Goal: Task Accomplishment & Management: Complete application form

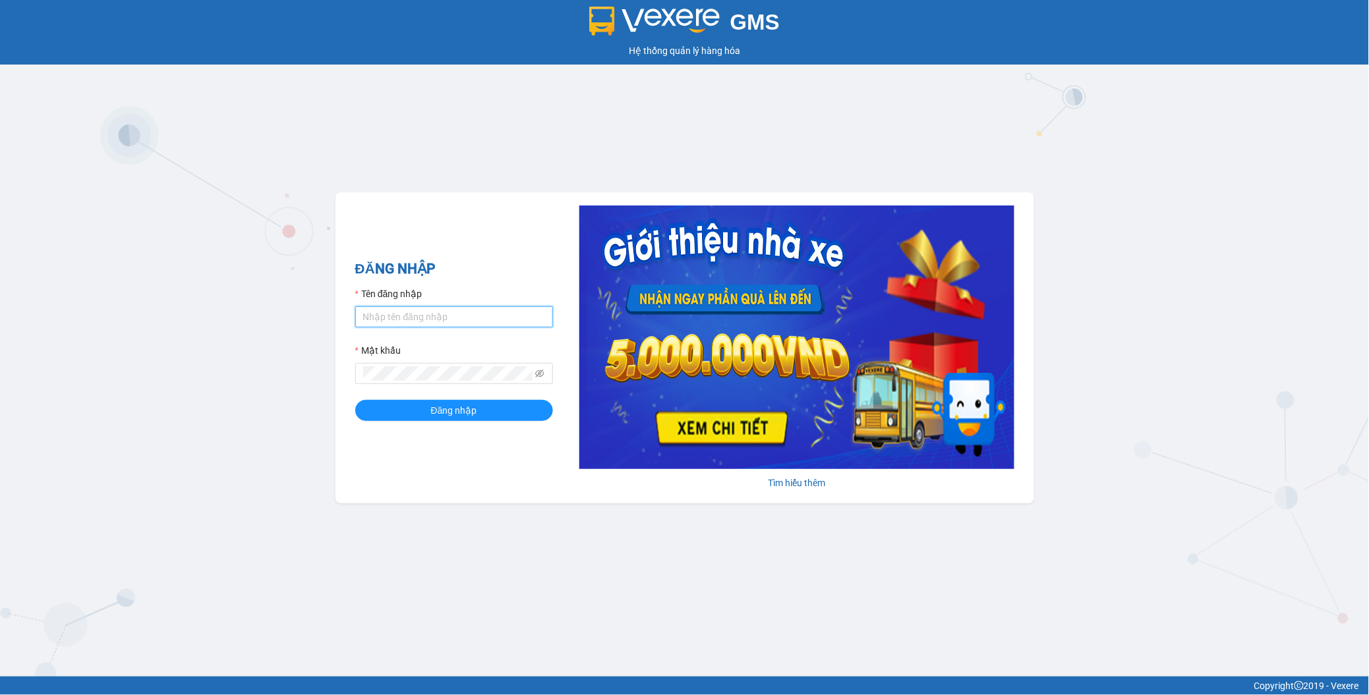
type input "ngotrinh.apq"
click at [425, 324] on input "ngotrinh.apq" at bounding box center [454, 316] width 198 height 21
click at [384, 407] on button "Đăng nhập" at bounding box center [454, 410] width 198 height 21
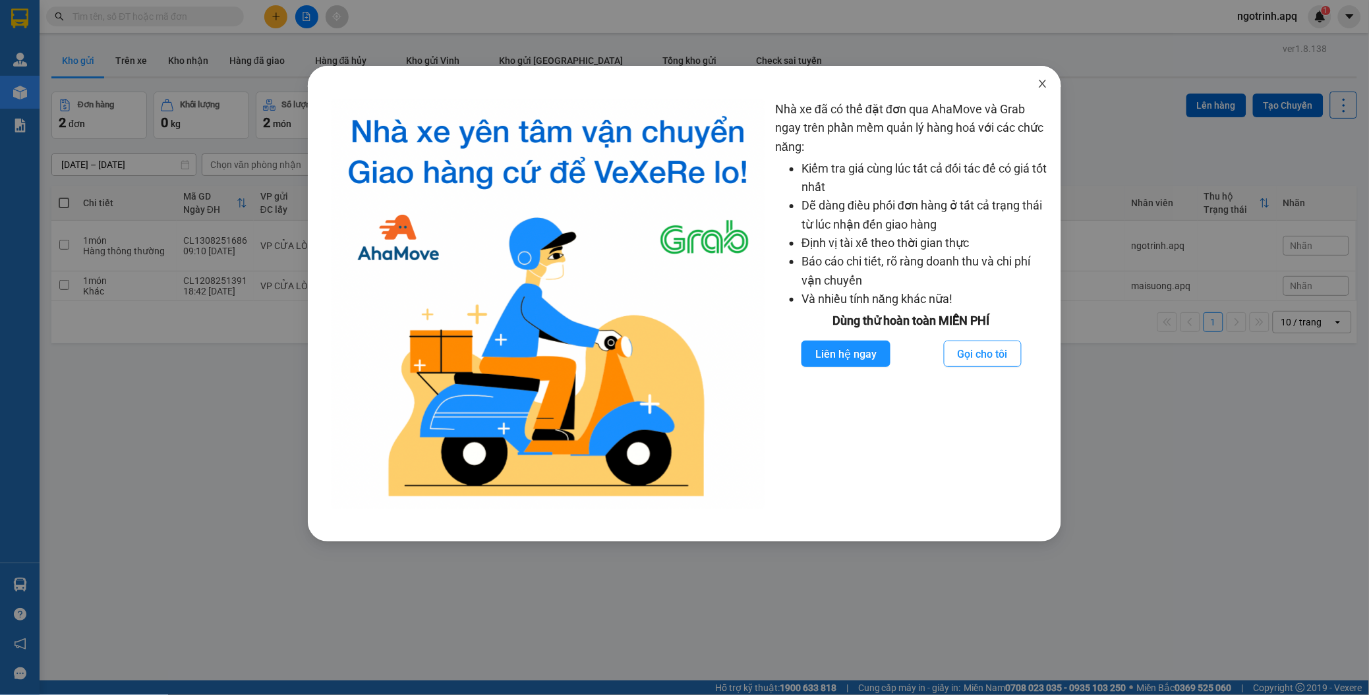
click at [1044, 81] on icon "close" at bounding box center [1042, 83] width 11 height 11
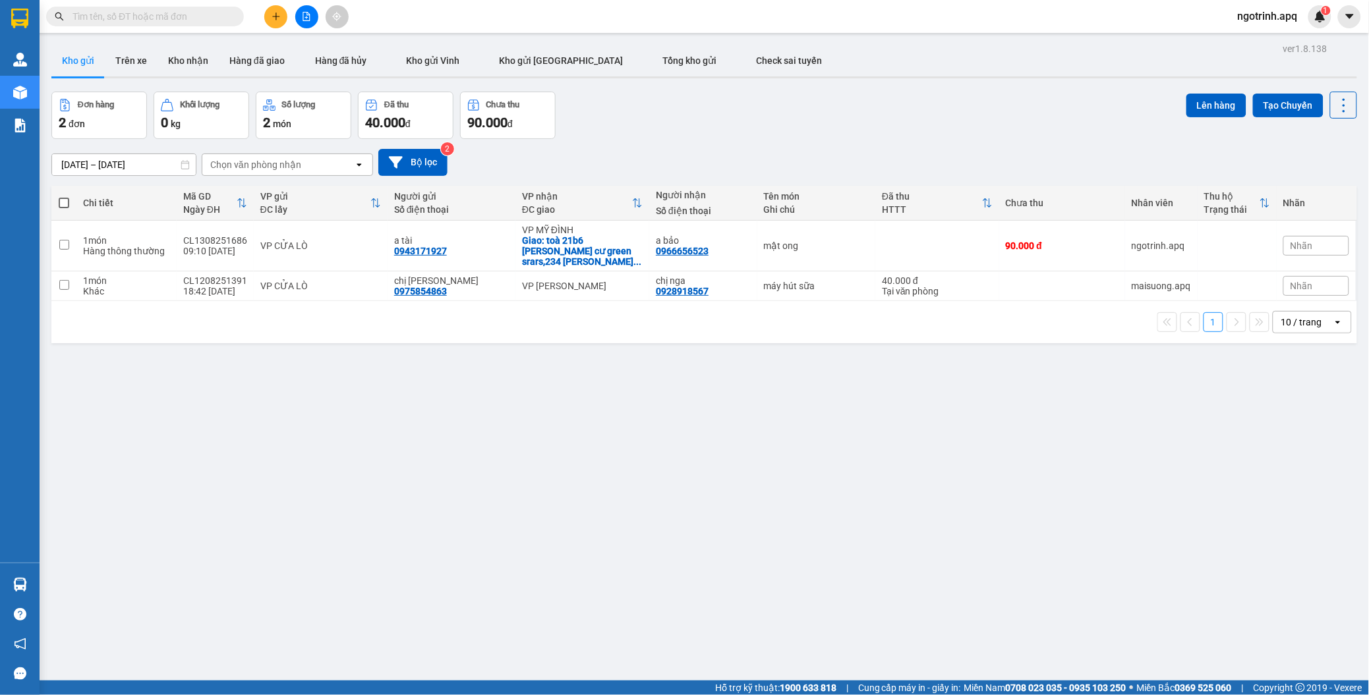
click at [278, 16] on icon "plus" at bounding box center [275, 16] width 7 height 1
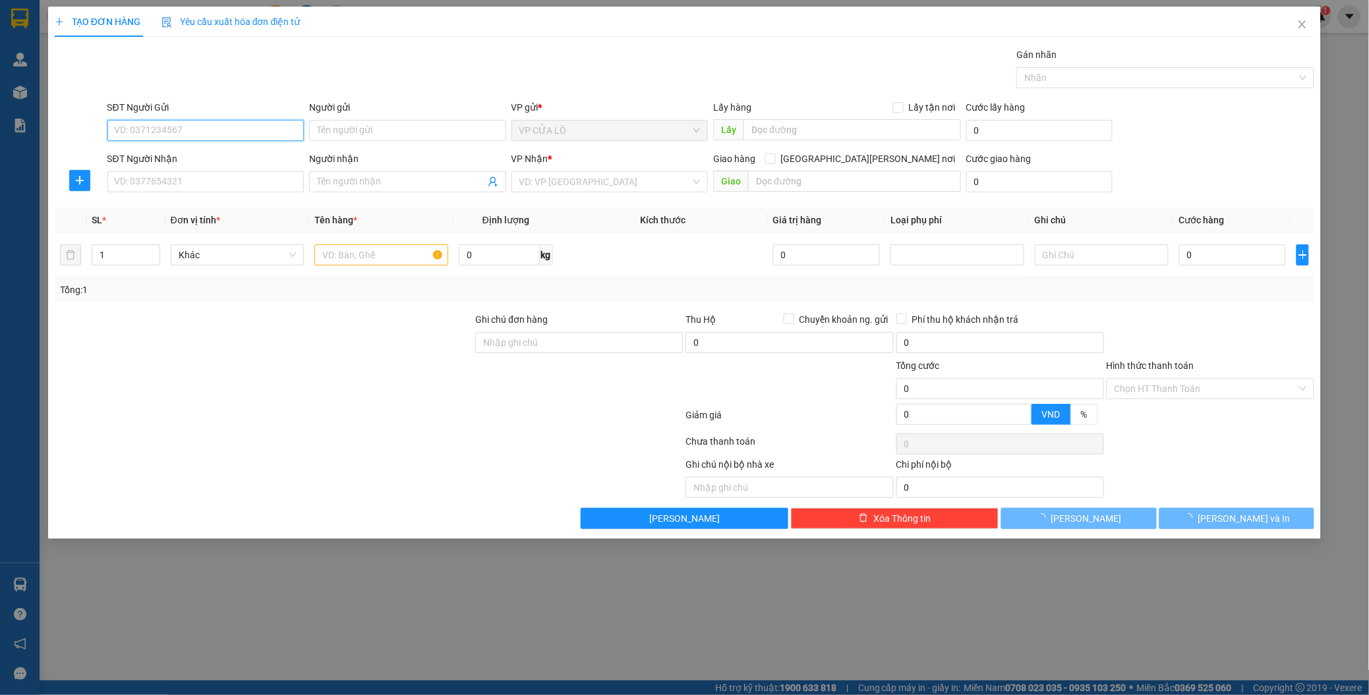
click at [134, 132] on input "SĐT Người Gửi" at bounding box center [205, 130] width 197 height 21
type input "0942321777"
click at [372, 133] on input "Người gửi" at bounding box center [407, 130] width 197 height 21
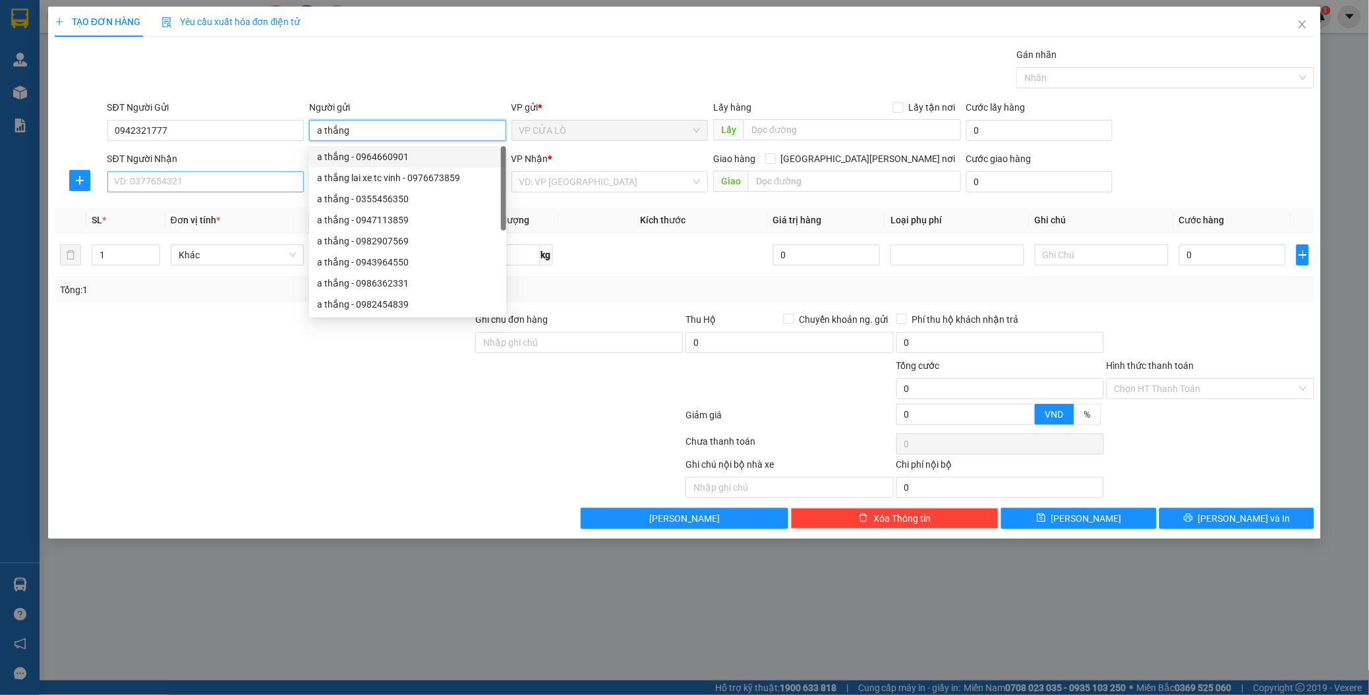
type input "a thắng"
click at [157, 178] on input "SĐT Người Nhận" at bounding box center [205, 181] width 197 height 21
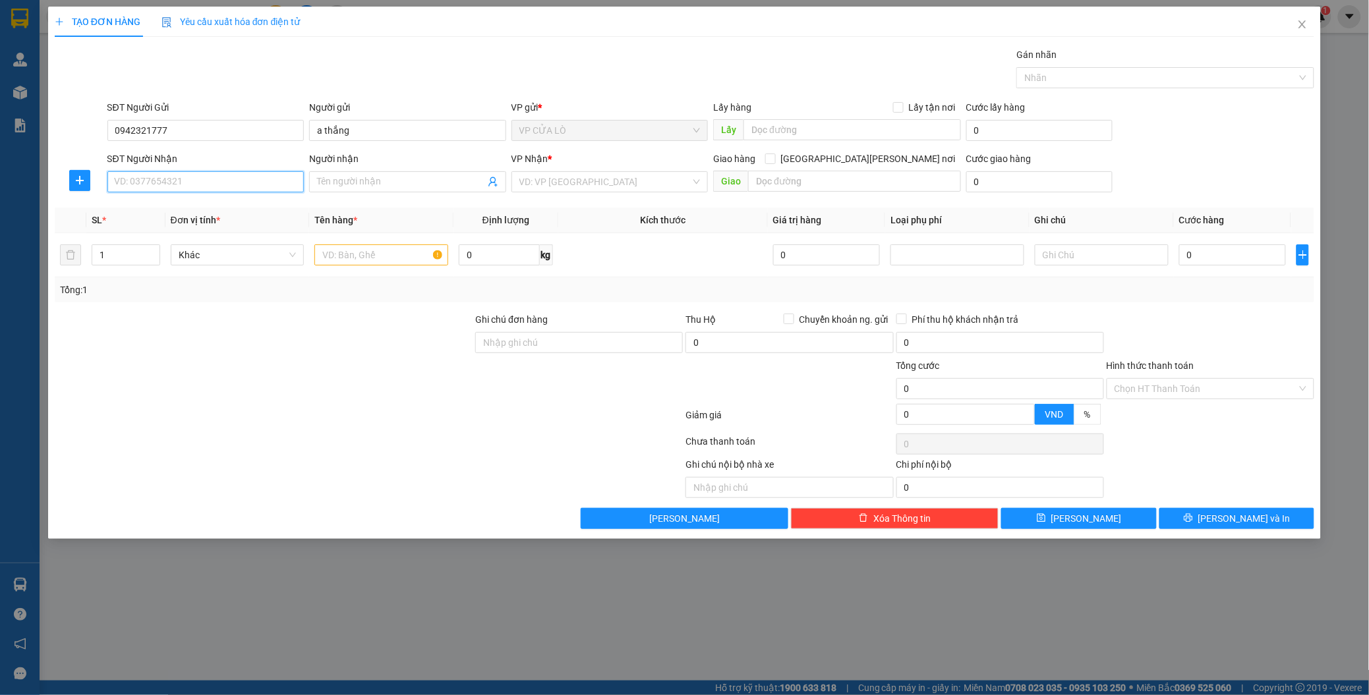
click at [148, 182] on input "SĐT Người Nhận" at bounding box center [205, 181] width 197 height 21
click at [154, 183] on input "SĐT Người Nhận" at bounding box center [205, 181] width 197 height 21
click at [156, 185] on input "SĐT Người Nhận" at bounding box center [205, 181] width 197 height 21
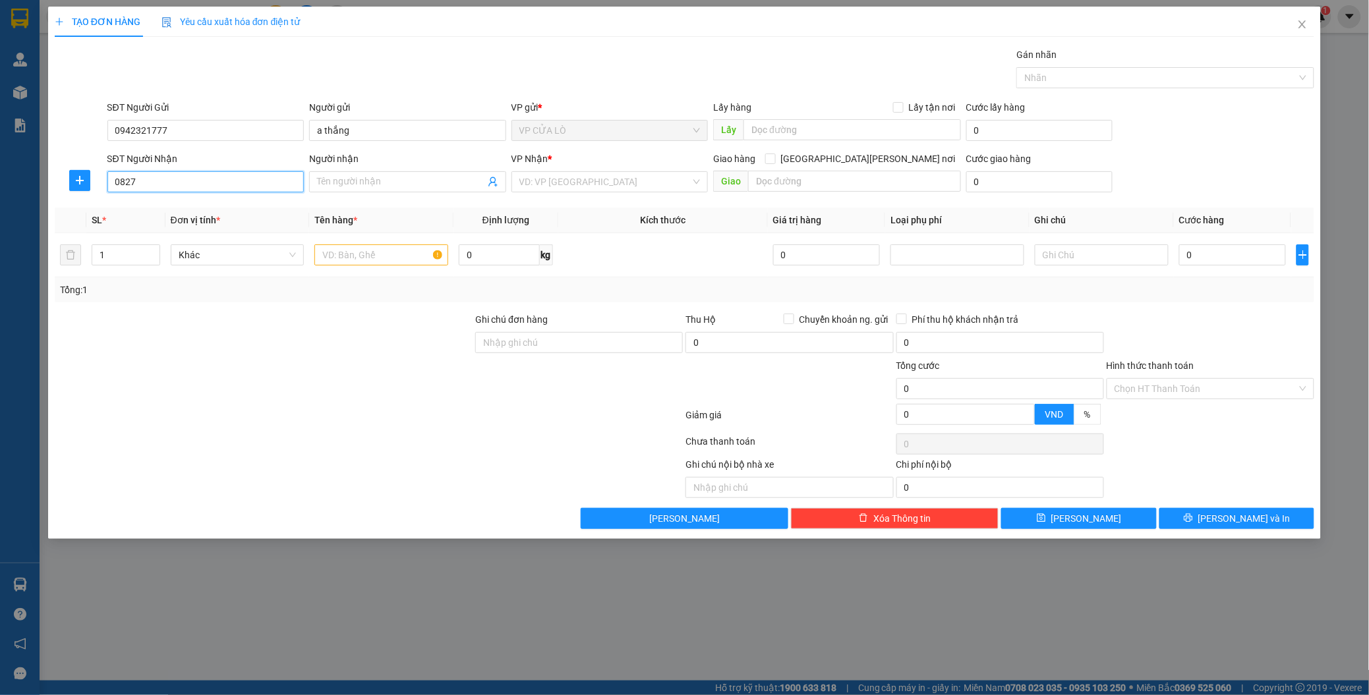
click at [210, 186] on input "0827" at bounding box center [205, 181] width 197 height 21
click at [148, 181] on input "08272779227" at bounding box center [205, 181] width 197 height 21
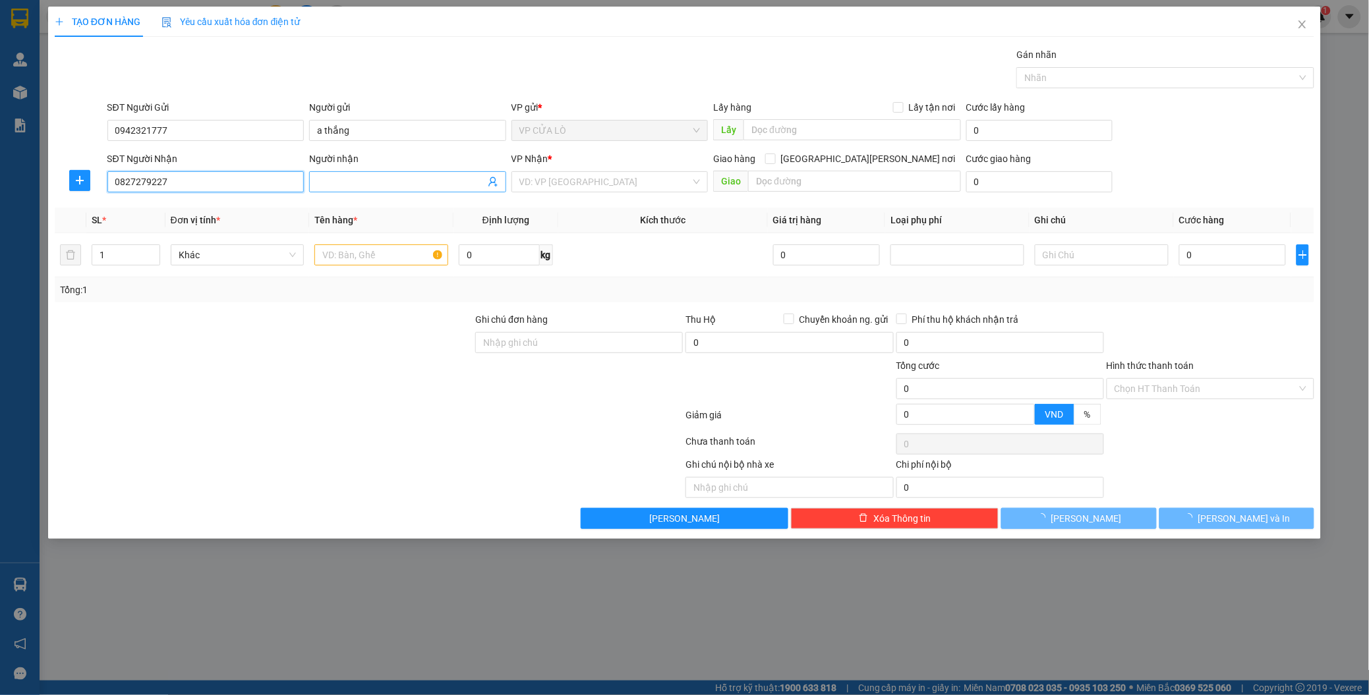
type input "0827279227"
click at [431, 185] on input "Người nhận" at bounding box center [401, 182] width 168 height 14
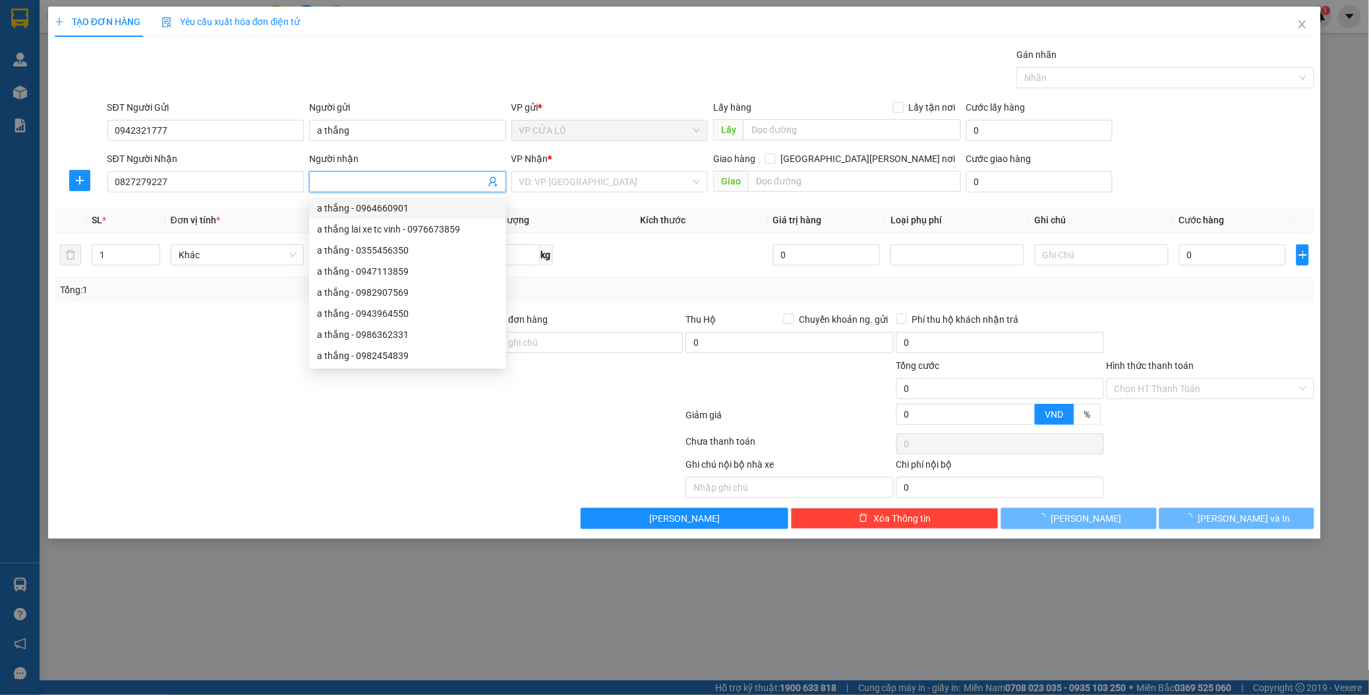
click at [366, 180] on input "Người nhận" at bounding box center [401, 182] width 168 height 14
type input "cj dung"
click at [167, 353] on div at bounding box center [263, 335] width 421 height 46
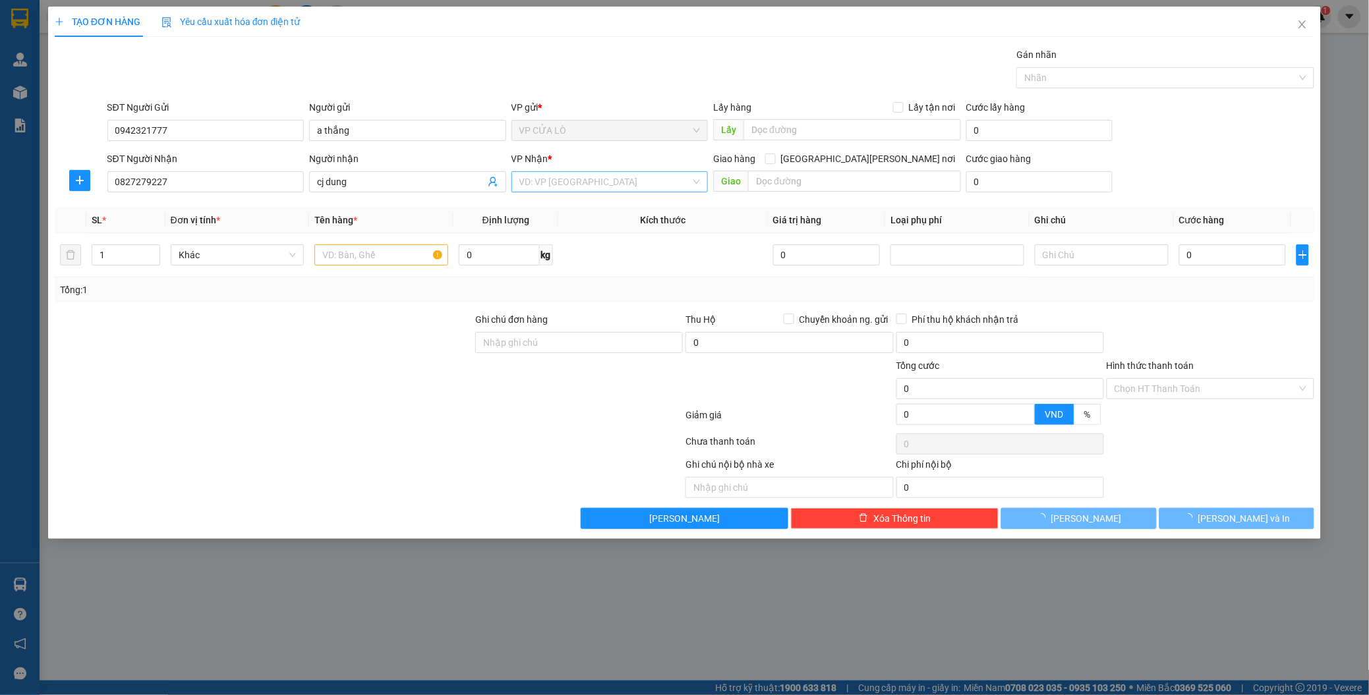
click at [570, 186] on input "search" at bounding box center [605, 182] width 172 height 20
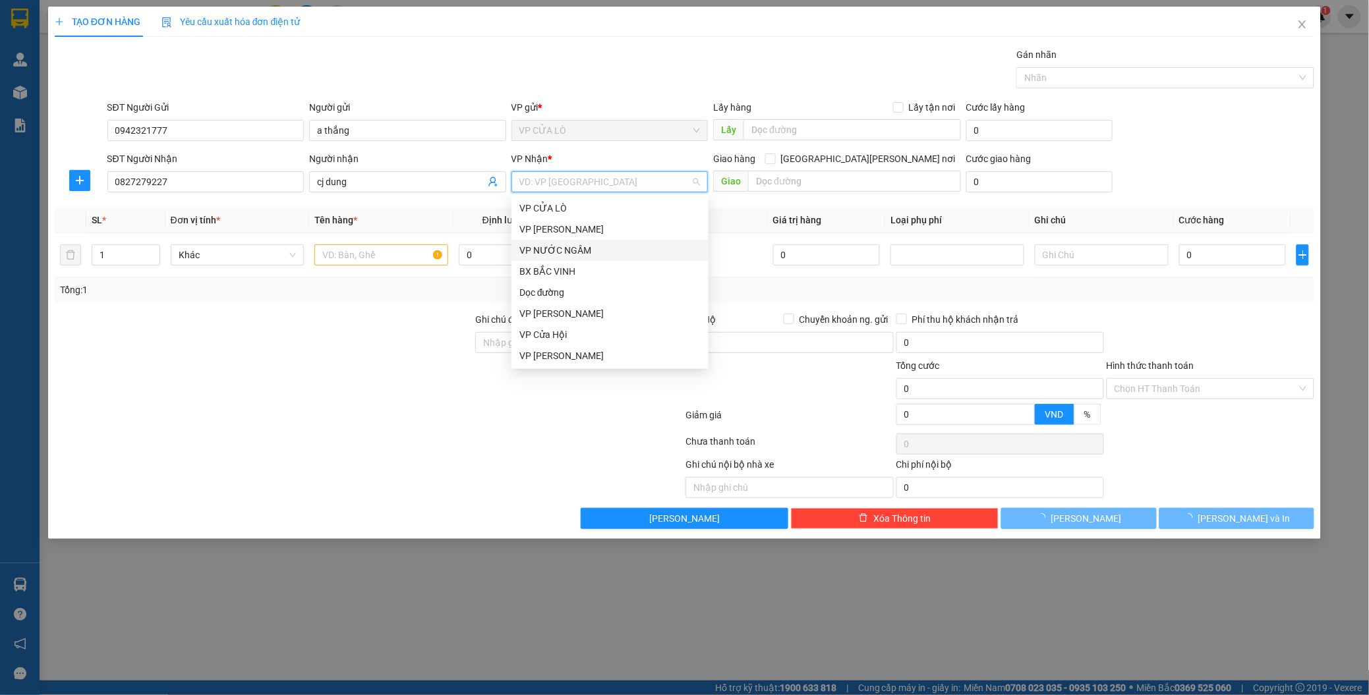
click at [563, 247] on div "VP NƯỚC NGẦM" at bounding box center [609, 250] width 181 height 14
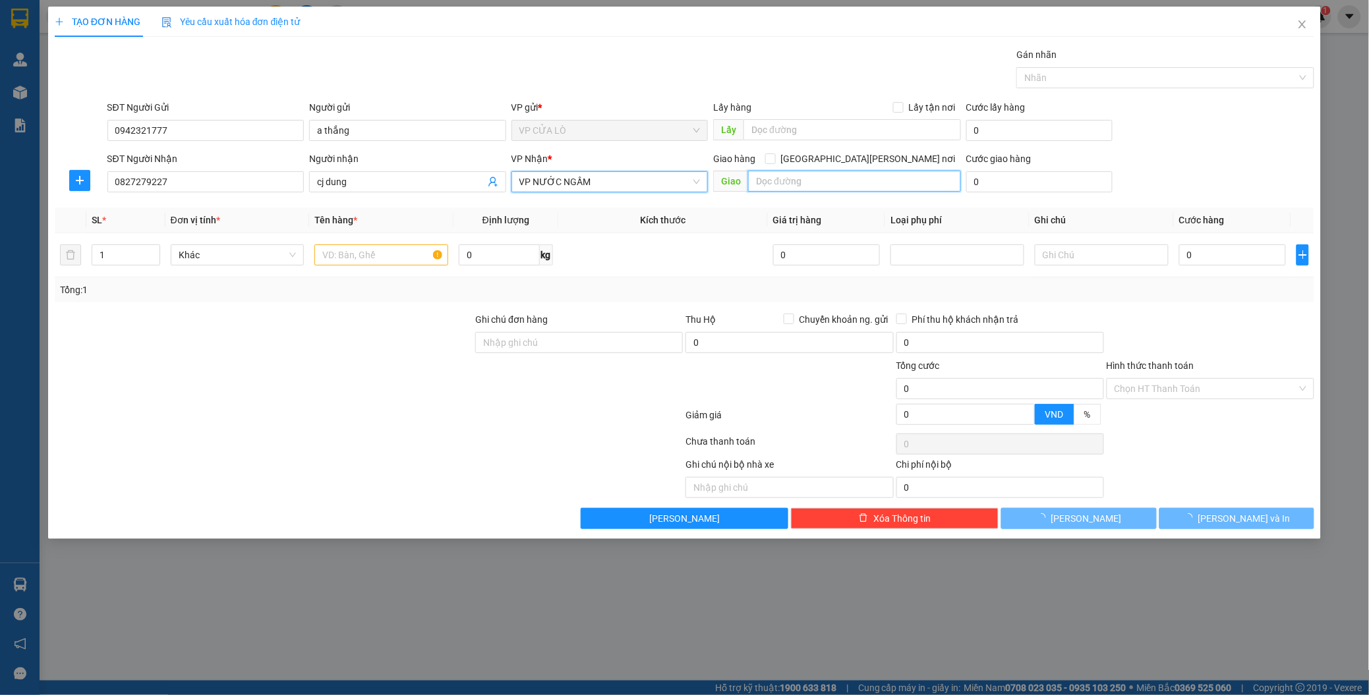
click at [766, 178] on input "text" at bounding box center [854, 181] width 212 height 21
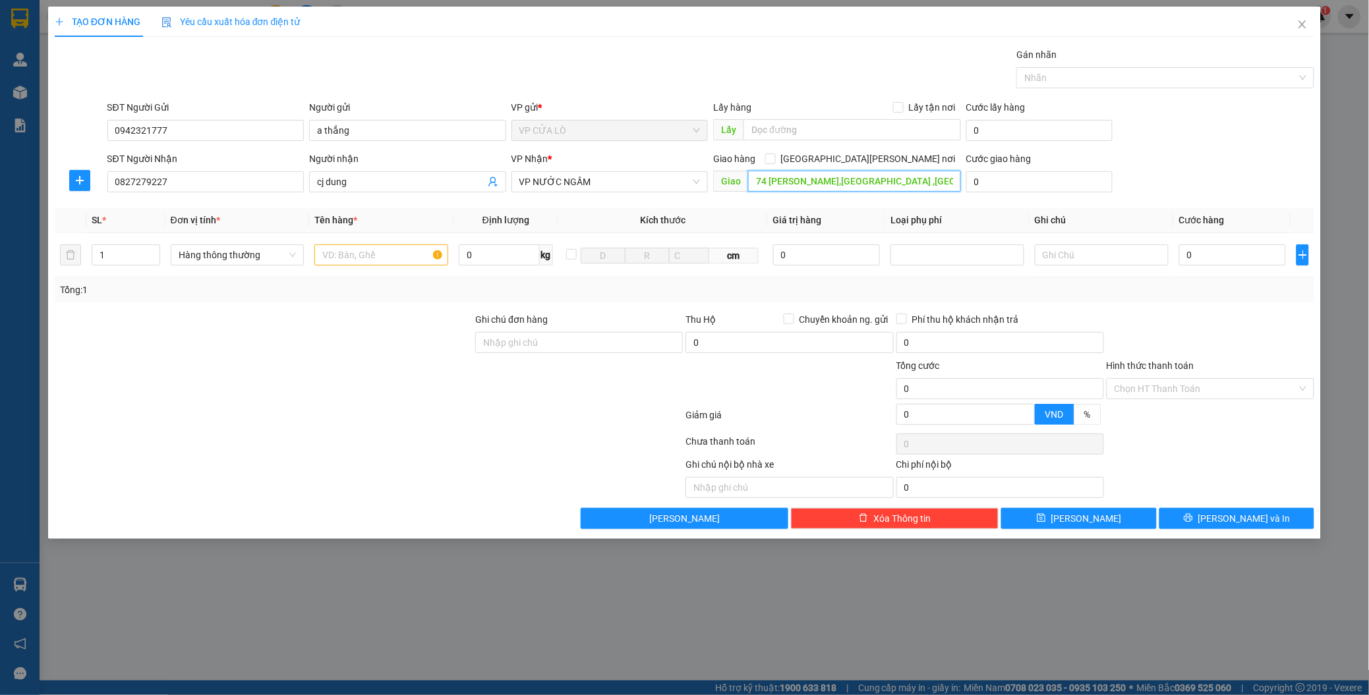
click at [766, 180] on input "74 [PERSON_NAME],[GEOGRAPHIC_DATA] ,[GEOGRAPHIC_DATA]" at bounding box center [854, 181] width 212 height 21
type input "[STREET_ADDRESS][PERSON_NAME]"
click at [904, 155] on span "[GEOGRAPHIC_DATA][PERSON_NAME] nơi" at bounding box center [868, 159] width 185 height 14
click at [774, 155] on input "[GEOGRAPHIC_DATA][PERSON_NAME] nơi" at bounding box center [769, 158] width 9 height 9
checkbox input "true"
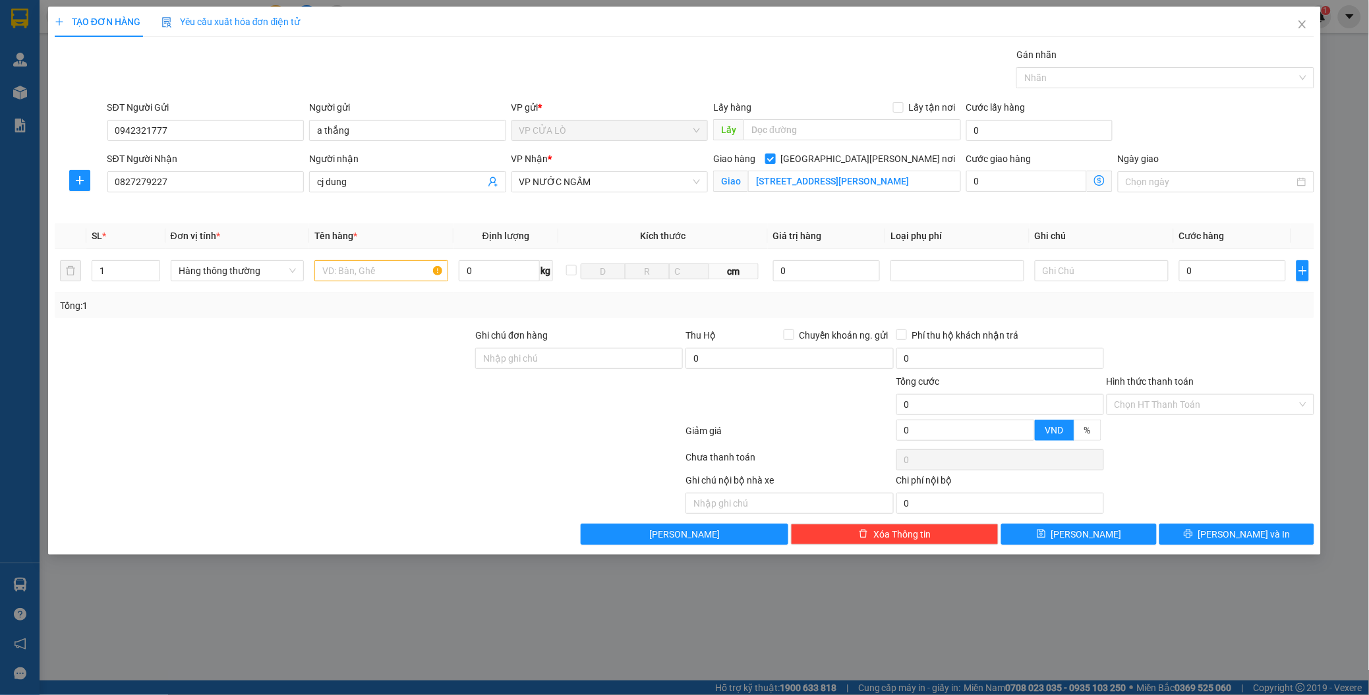
click at [1093, 175] on span at bounding box center [1100, 181] width 26 height 21
click at [1099, 183] on icon "dollar-circle" at bounding box center [1099, 180] width 11 height 11
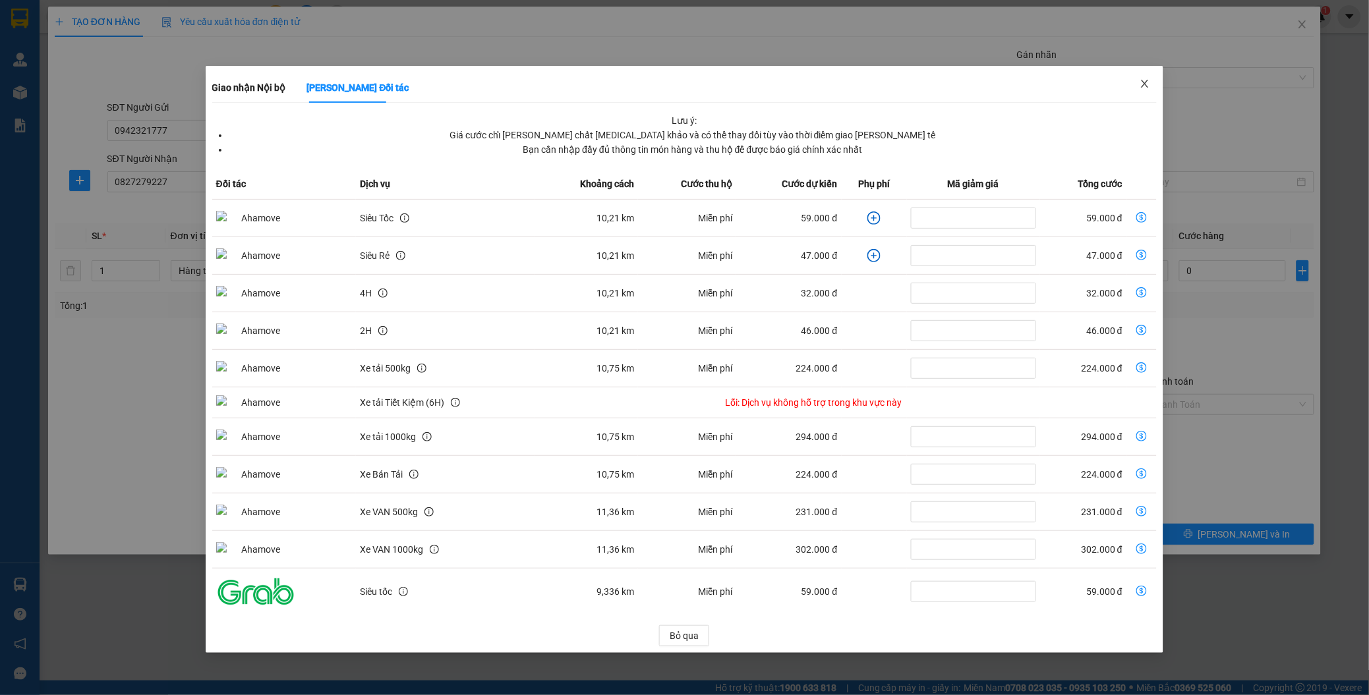
click at [1147, 77] on span "Close" at bounding box center [1144, 84] width 37 height 37
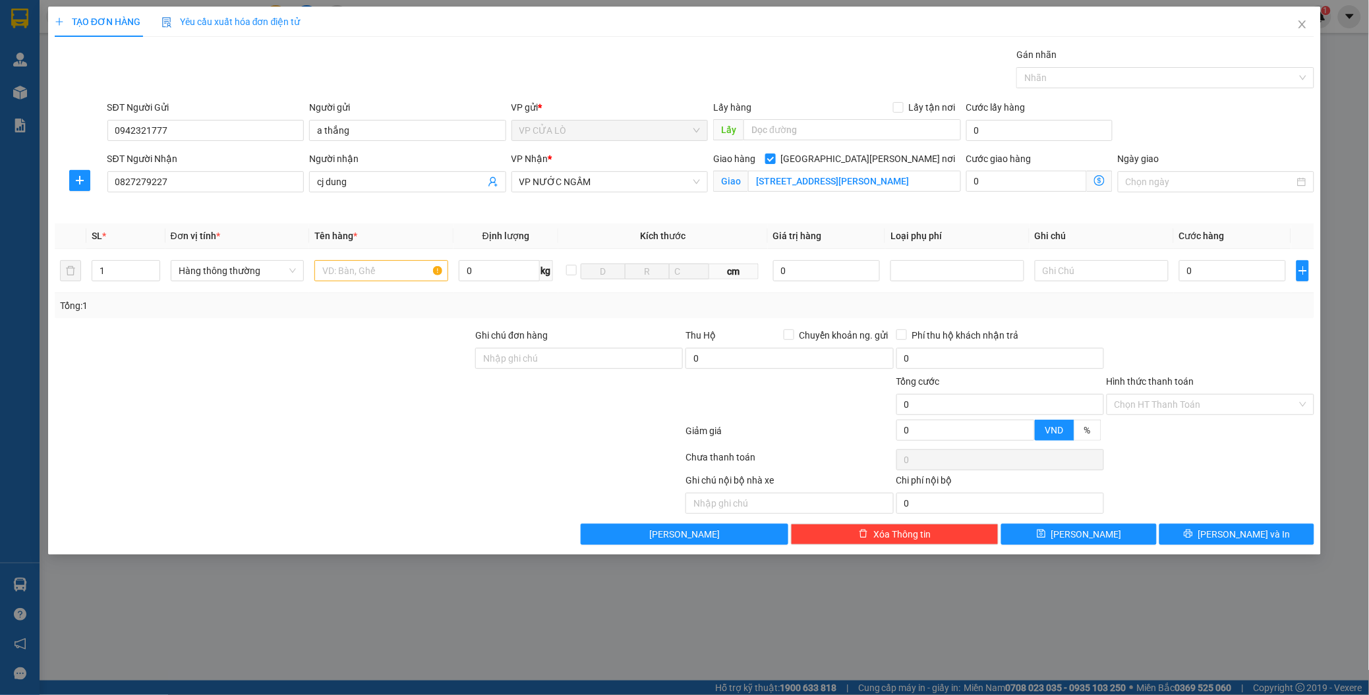
drag, startPoint x: 577, startPoint y: 179, endPoint x: 582, endPoint y: 192, distance: 14.0
click at [578, 181] on span "VP NƯỚC NGẦM" at bounding box center [609, 182] width 181 height 20
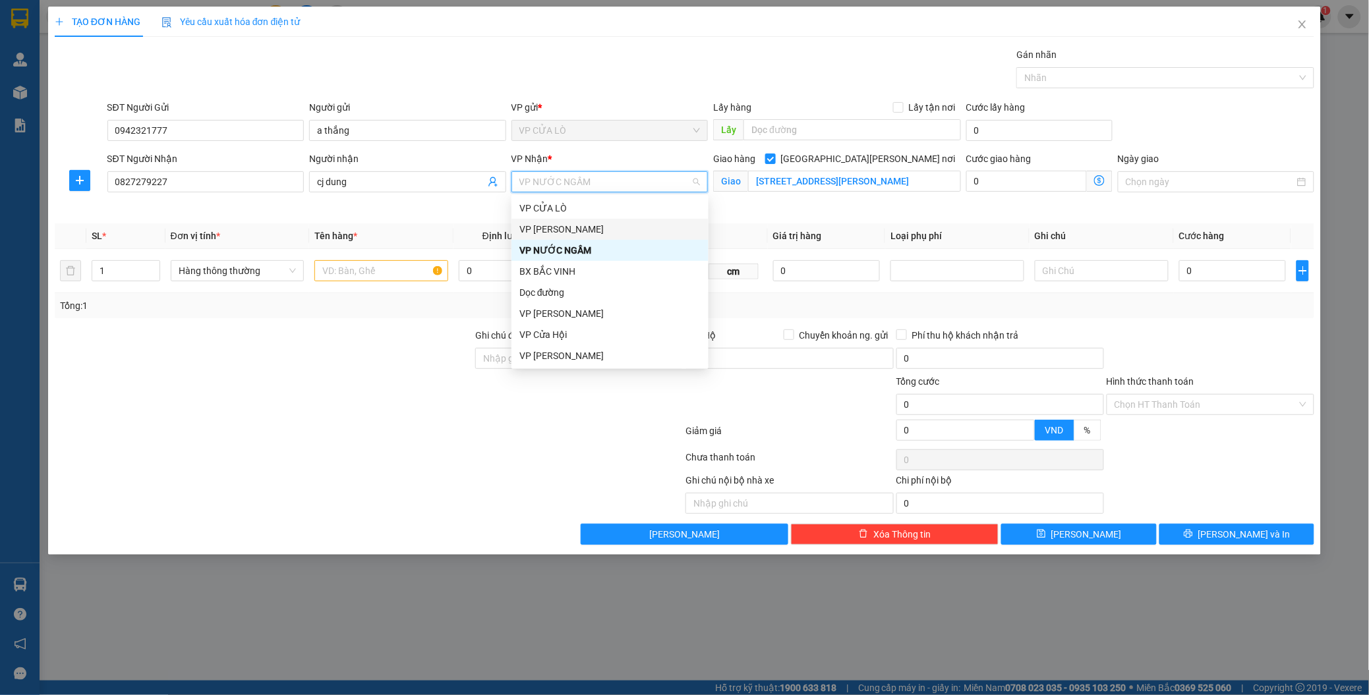
drag, startPoint x: 539, startPoint y: 229, endPoint x: 550, endPoint y: 229, distance: 11.2
click at [542, 229] on div "VP [PERSON_NAME]" at bounding box center [609, 229] width 181 height 14
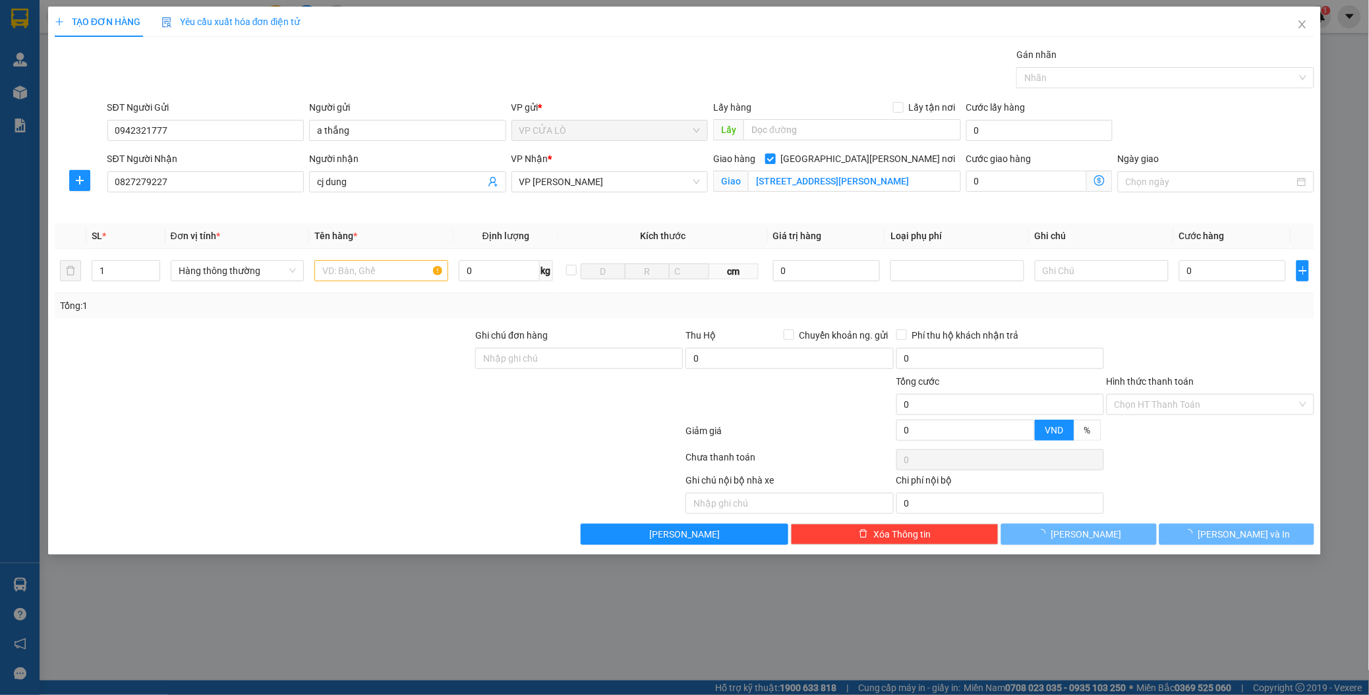
click at [1099, 181] on icon "dollar-circle" at bounding box center [1099, 180] width 11 height 11
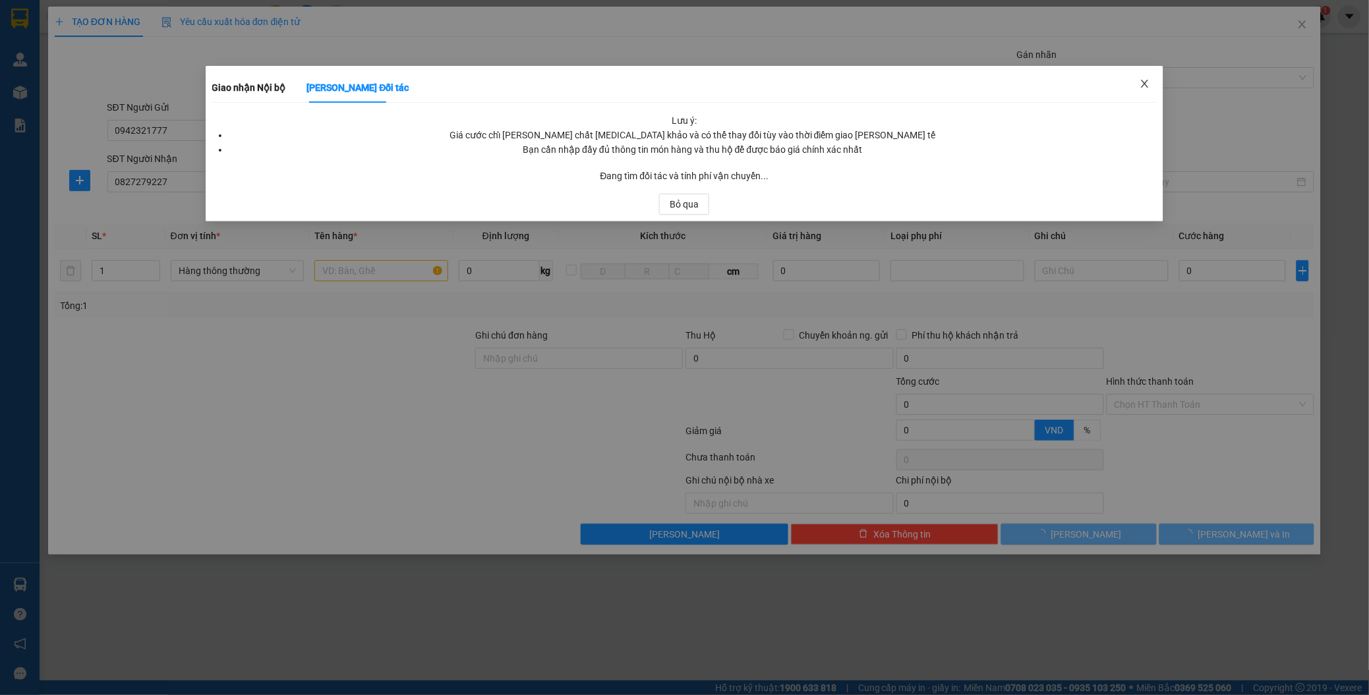
click at [1145, 80] on icon "close" at bounding box center [1144, 83] width 11 height 11
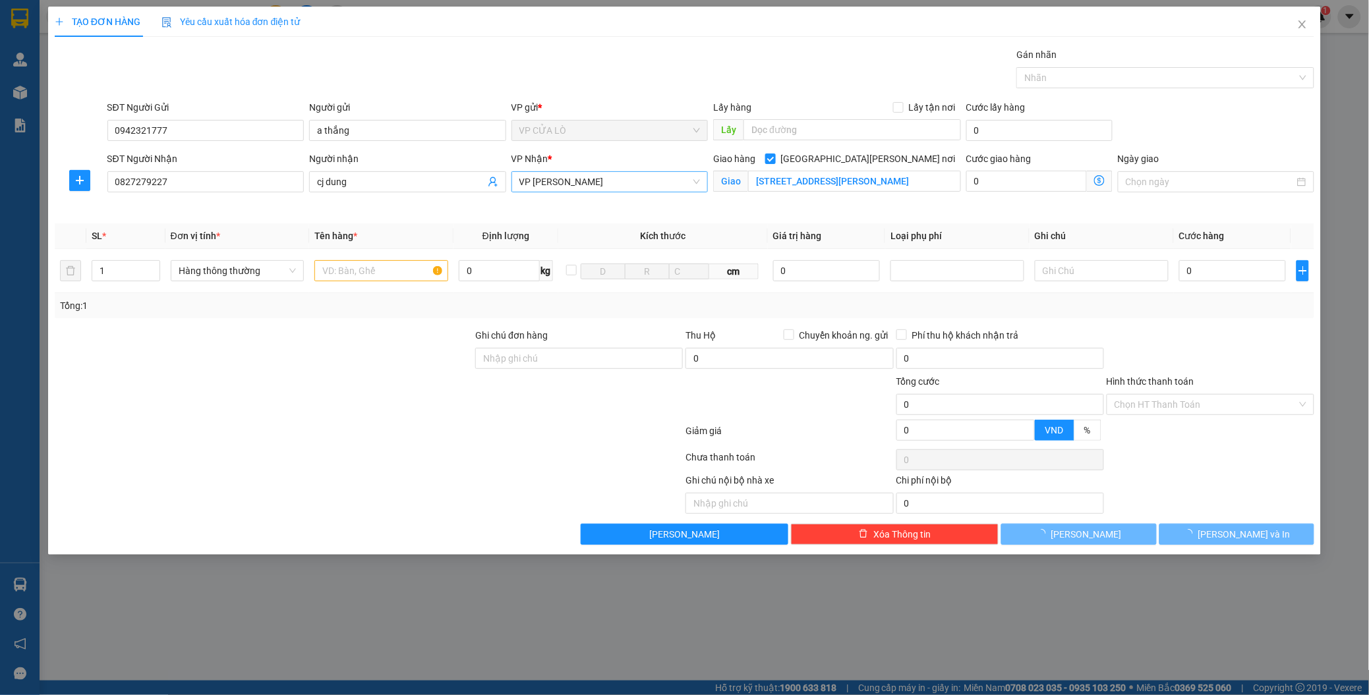
click at [610, 179] on span "VP [PERSON_NAME]" at bounding box center [609, 182] width 181 height 20
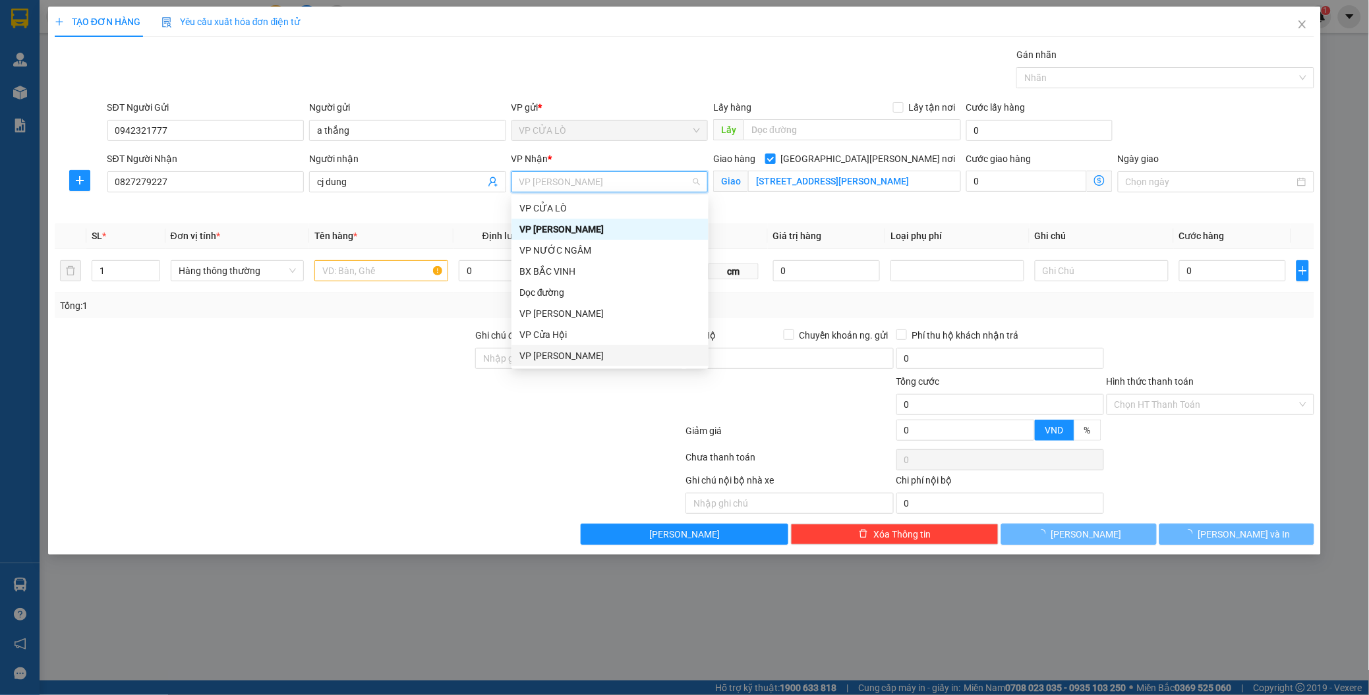
scroll to position [73, 0]
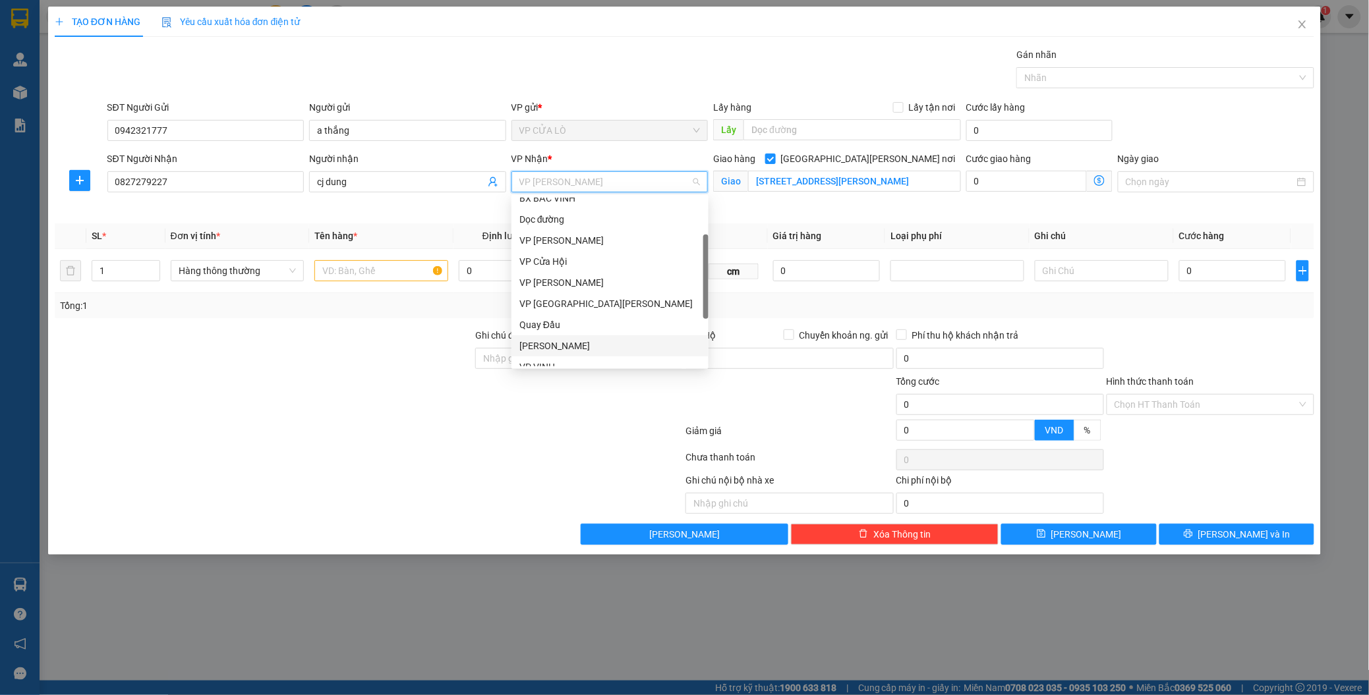
click at [574, 346] on div "[PERSON_NAME]" at bounding box center [609, 346] width 181 height 14
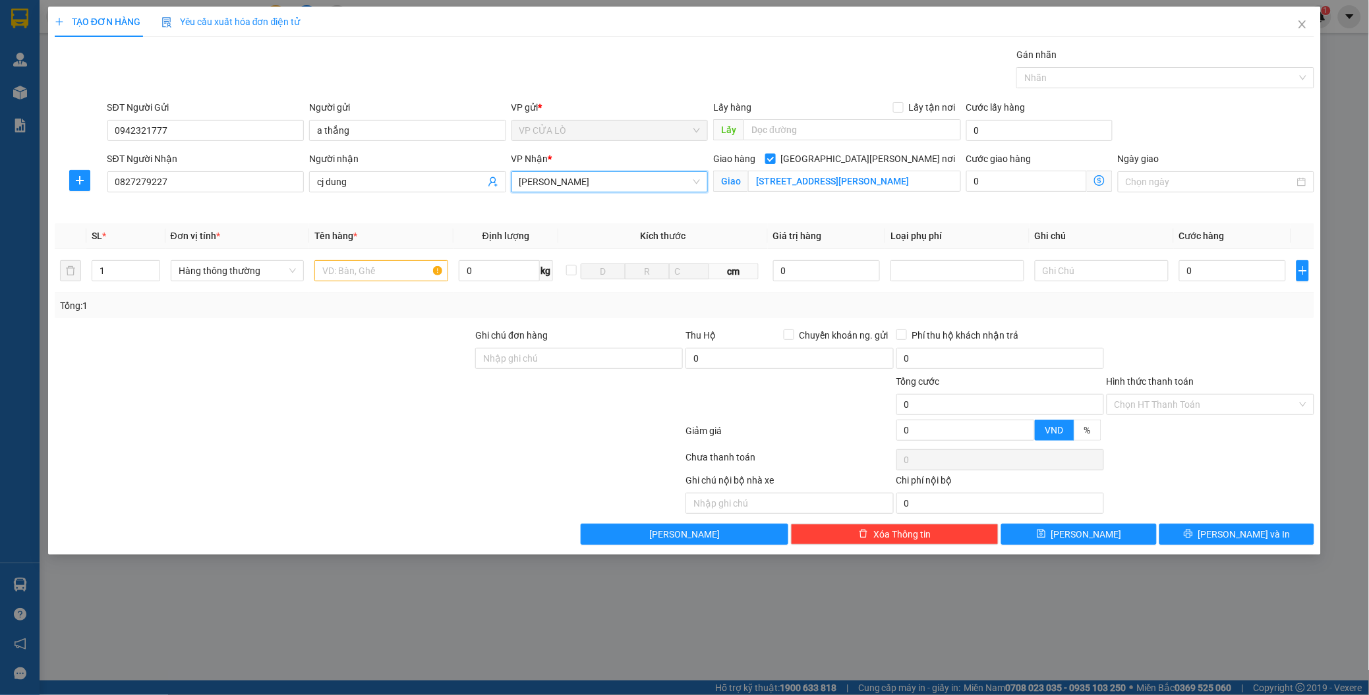
click at [1091, 182] on span "[PERSON_NAME] Nội bộ [PERSON_NAME] Đối tác [PERSON_NAME] ý: Giá cước chỉ [PERSO…" at bounding box center [1100, 181] width 26 height 21
click at [1095, 182] on icon "dollar-circle" at bounding box center [1099, 180] width 11 height 11
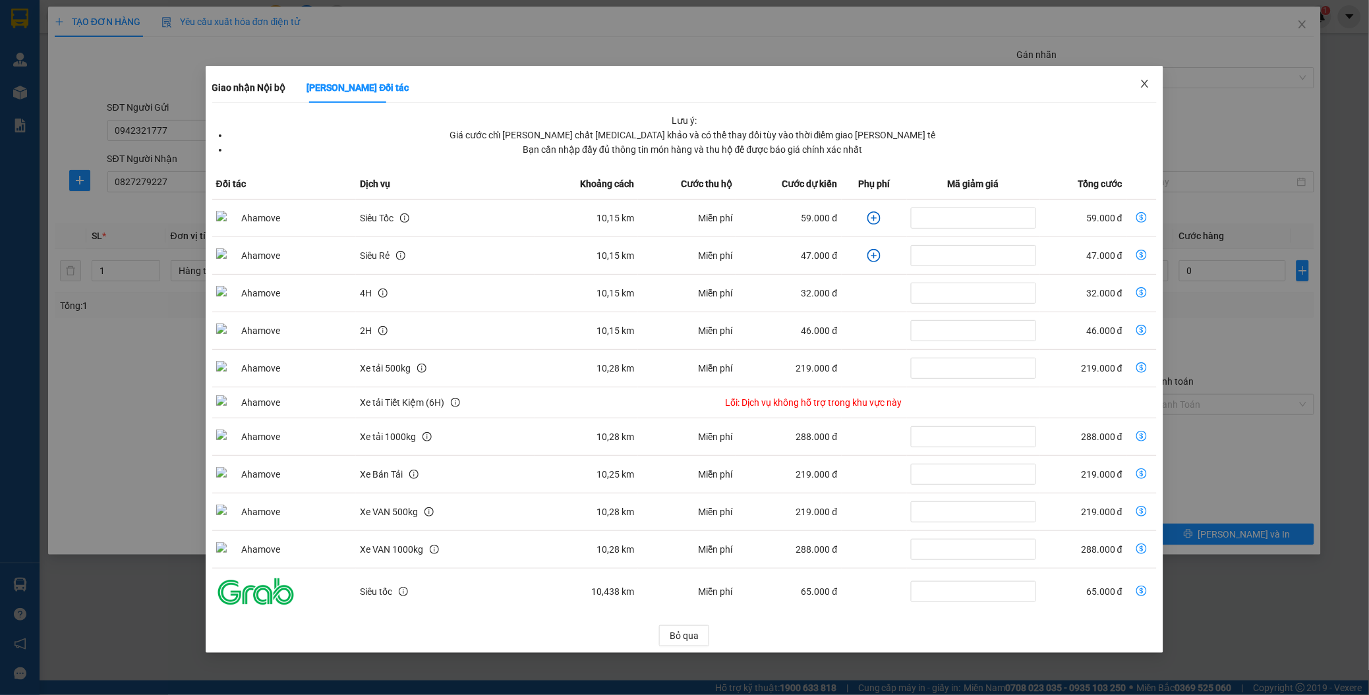
click at [1142, 80] on icon "close" at bounding box center [1144, 83] width 11 height 11
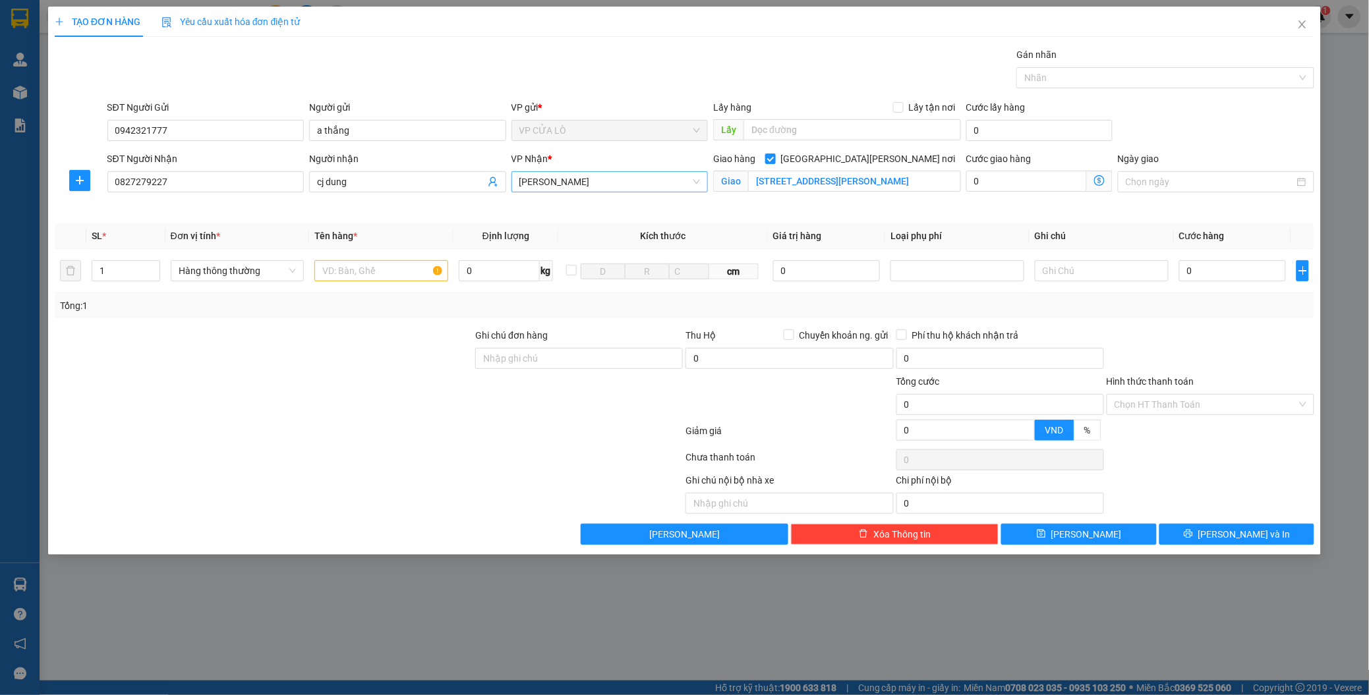
click at [608, 185] on span "[PERSON_NAME]" at bounding box center [609, 182] width 181 height 20
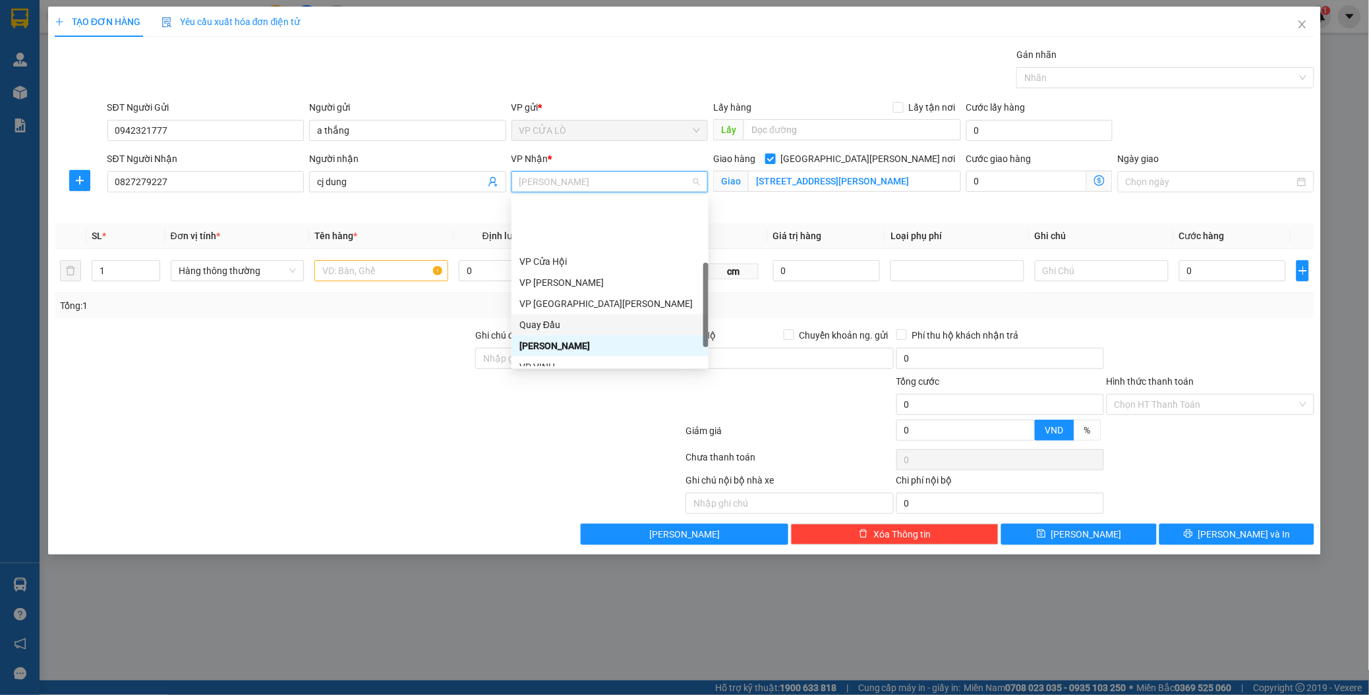
scroll to position [146, 0]
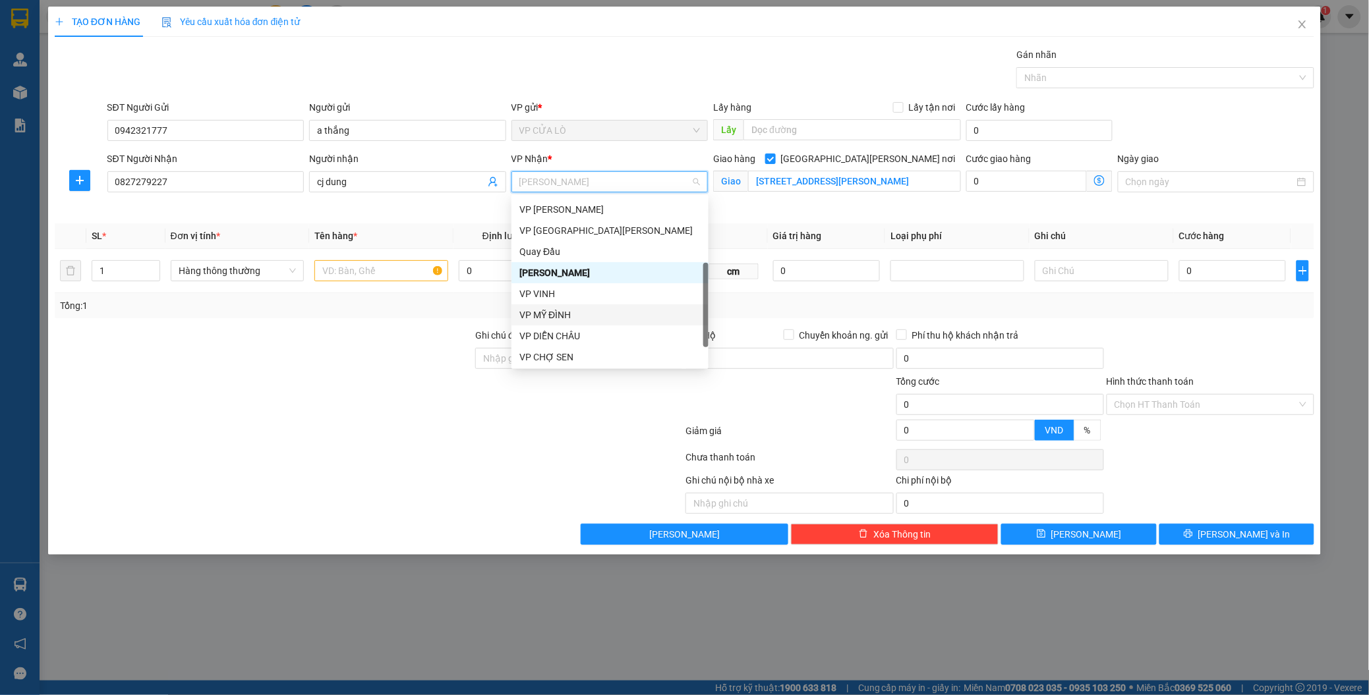
click at [554, 306] on div "VP MỸ ĐÌNH" at bounding box center [609, 314] width 197 height 21
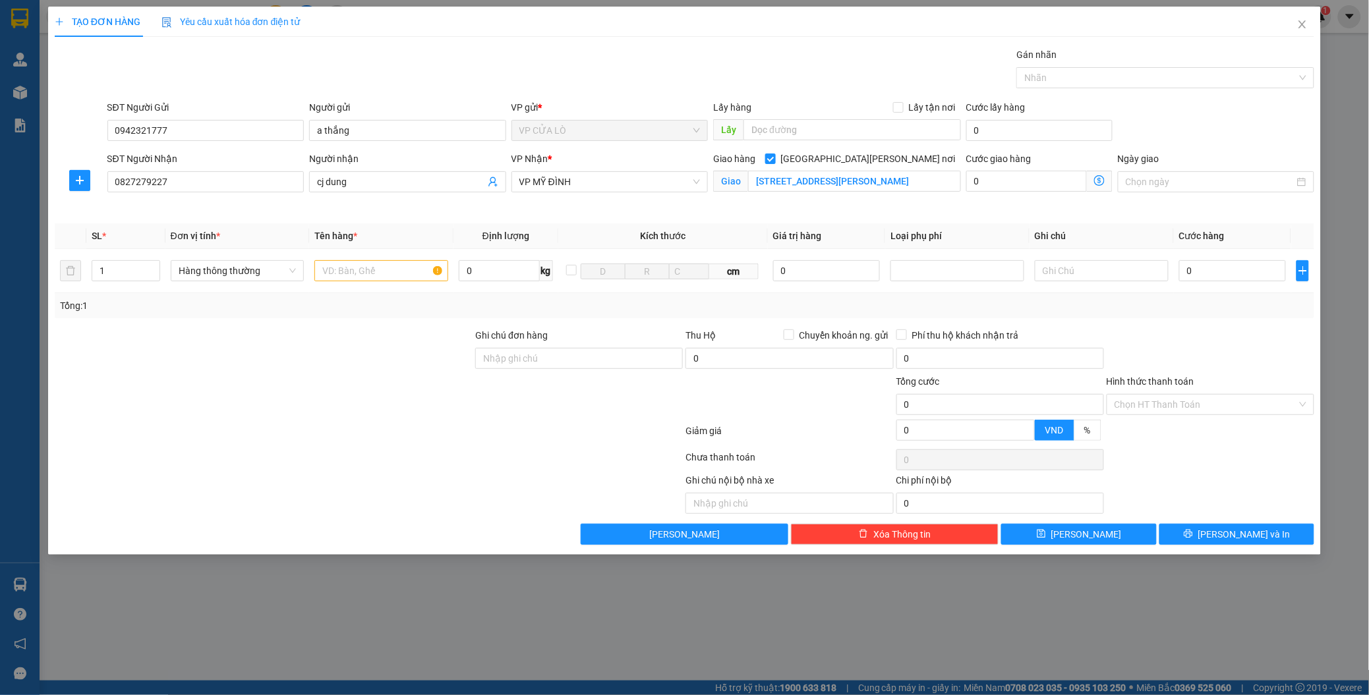
click at [1098, 179] on icon "dollar-circle" at bounding box center [1099, 180] width 11 height 11
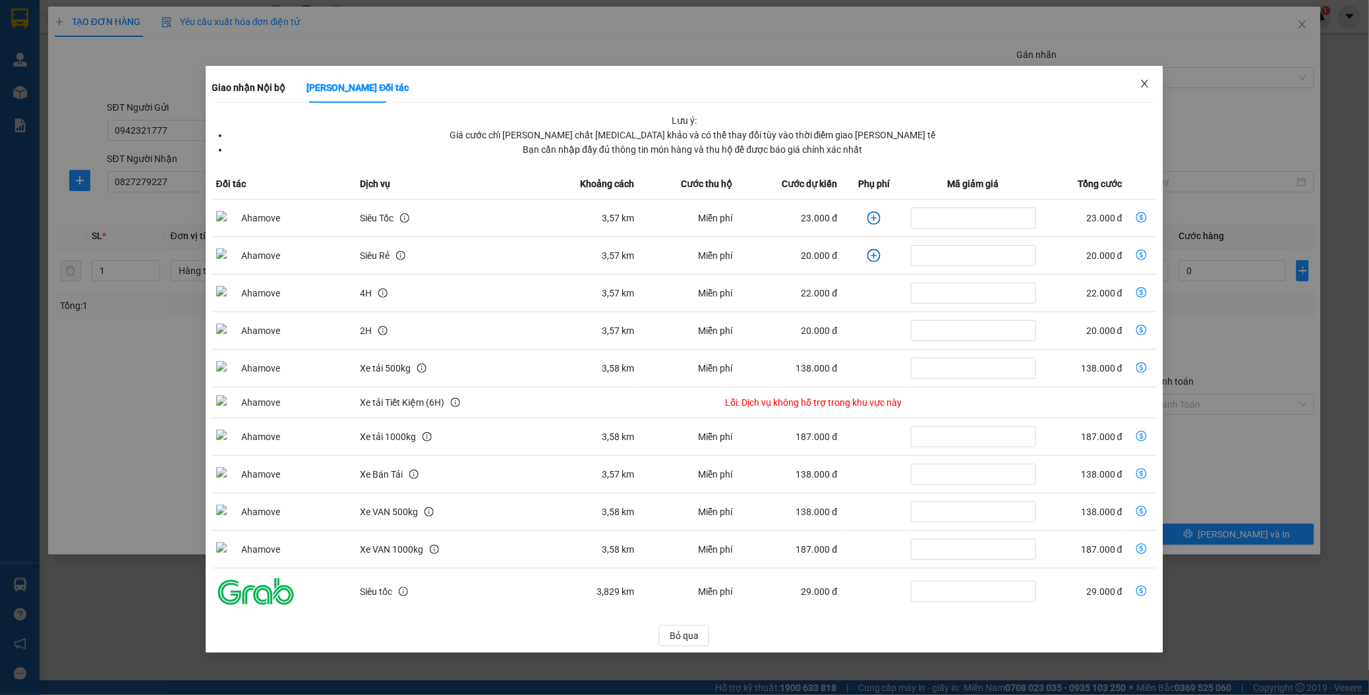
click at [1142, 81] on icon "close" at bounding box center [1144, 84] width 7 height 8
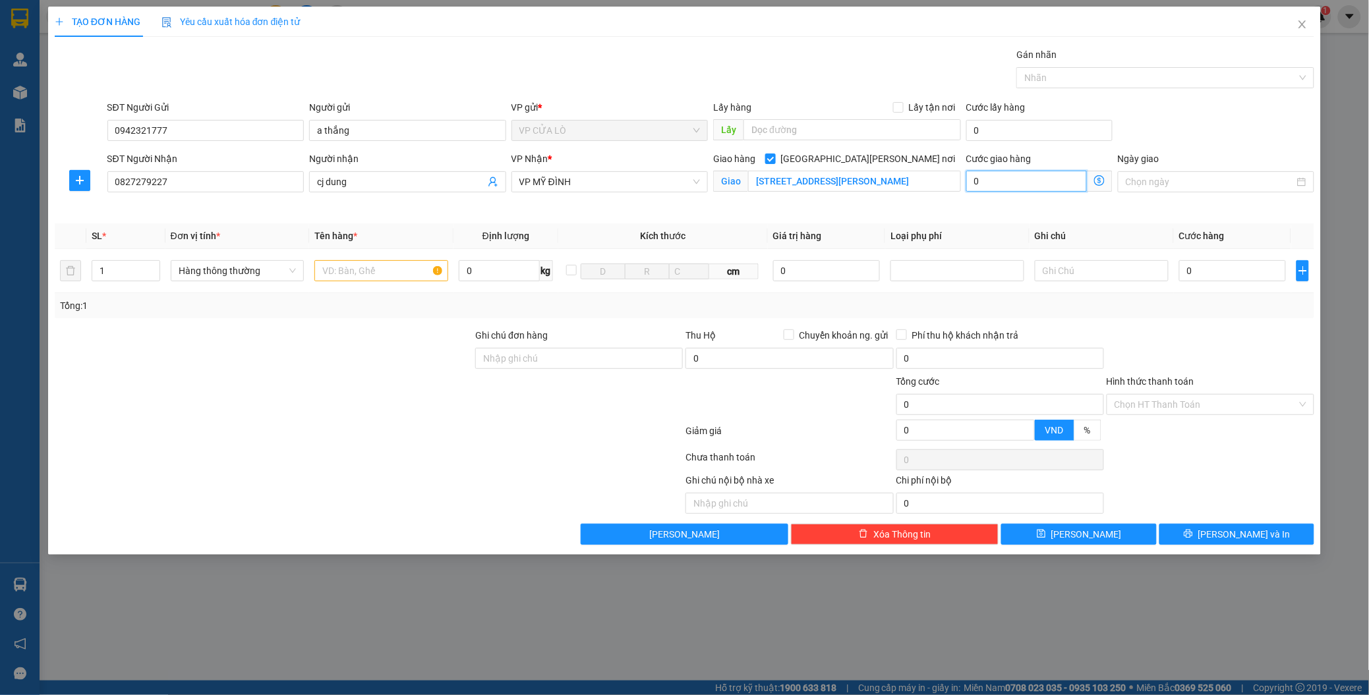
click at [1011, 178] on input "0" at bounding box center [1026, 181] width 121 height 21
type input "0"
type input "4"
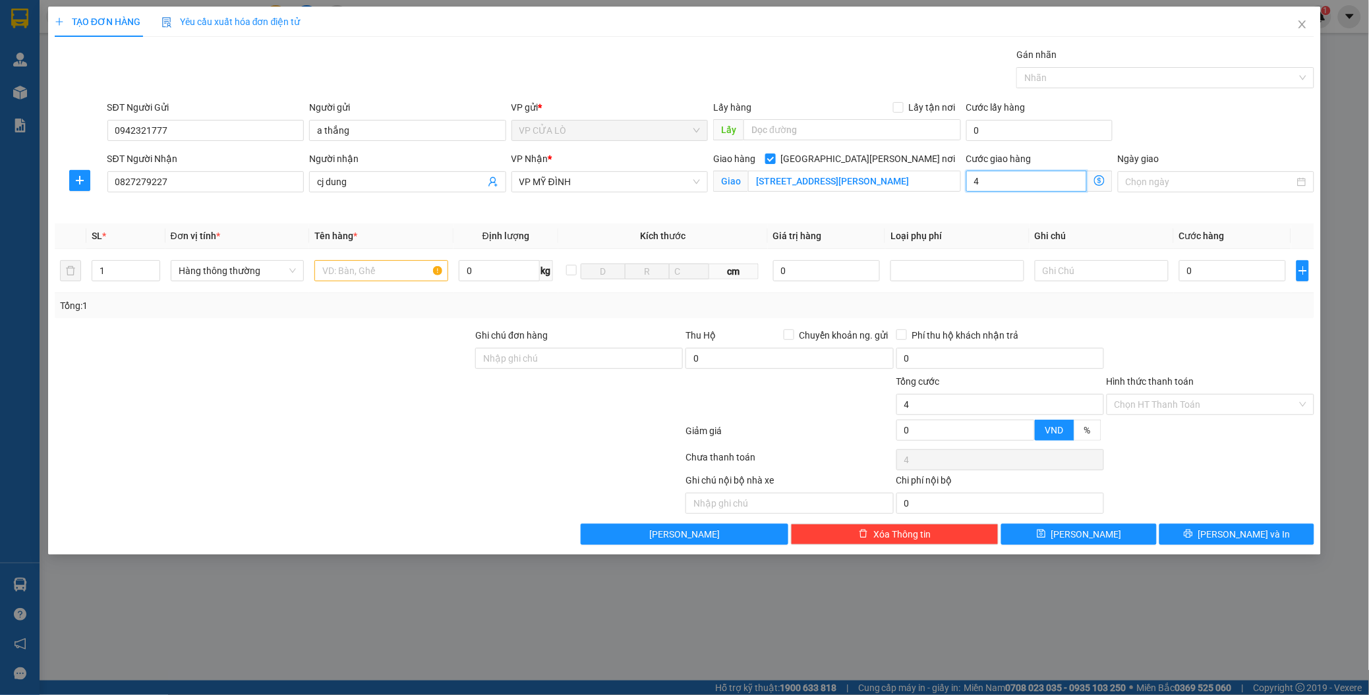
type input "40"
type input "400"
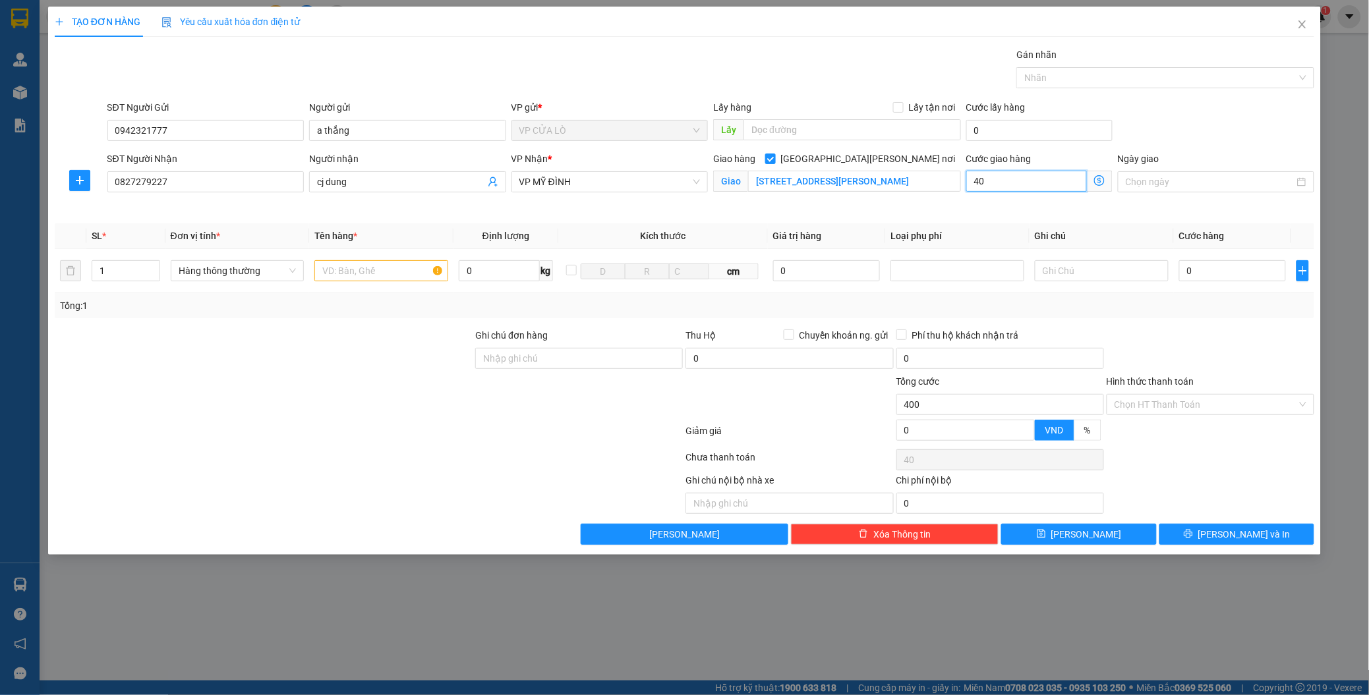
type input "400"
type input "4.000"
type input "40.000"
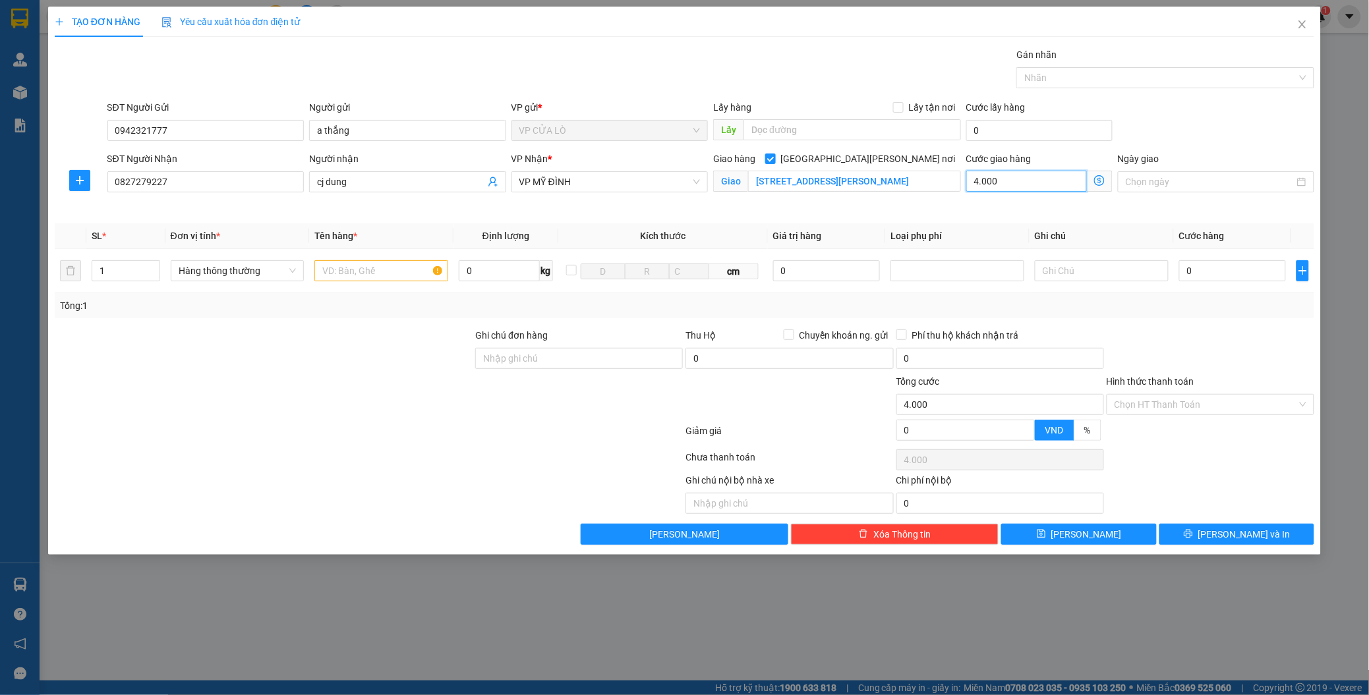
type input "40.000"
type input "400.000"
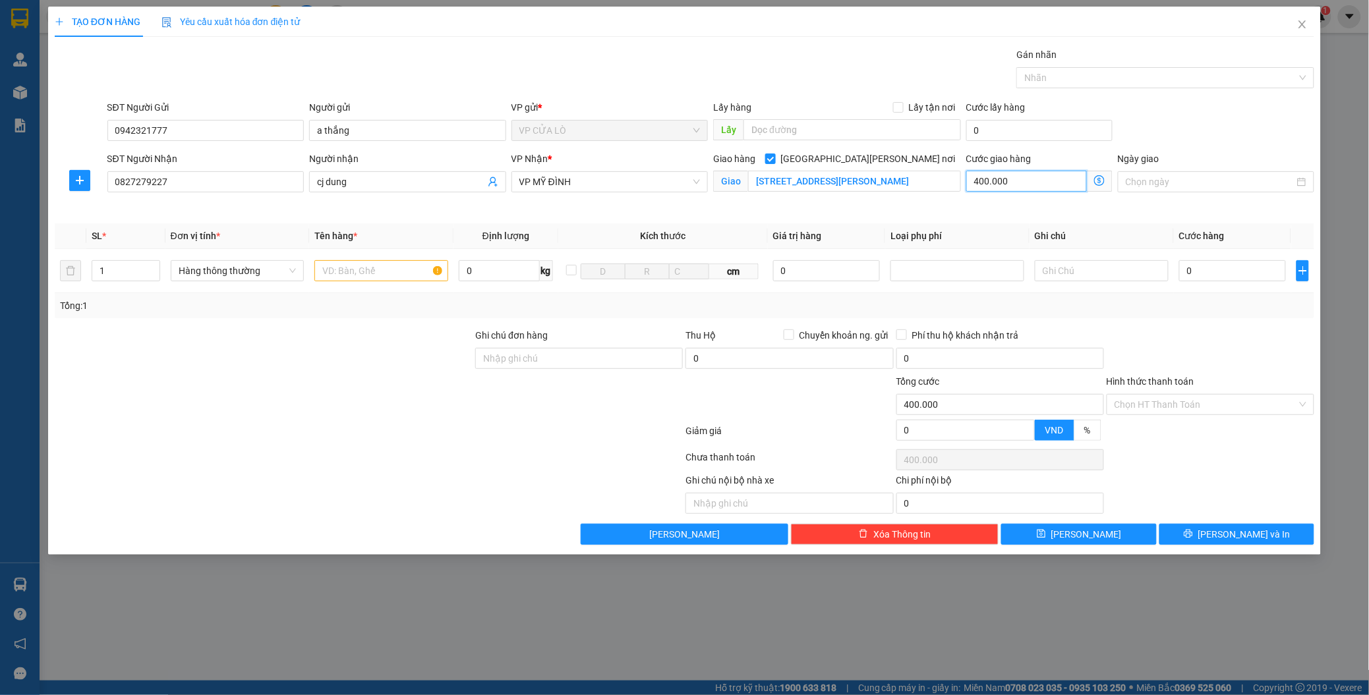
type input "40.000"
click at [1216, 272] on input "0" at bounding box center [1232, 270] width 107 height 21
type input "04"
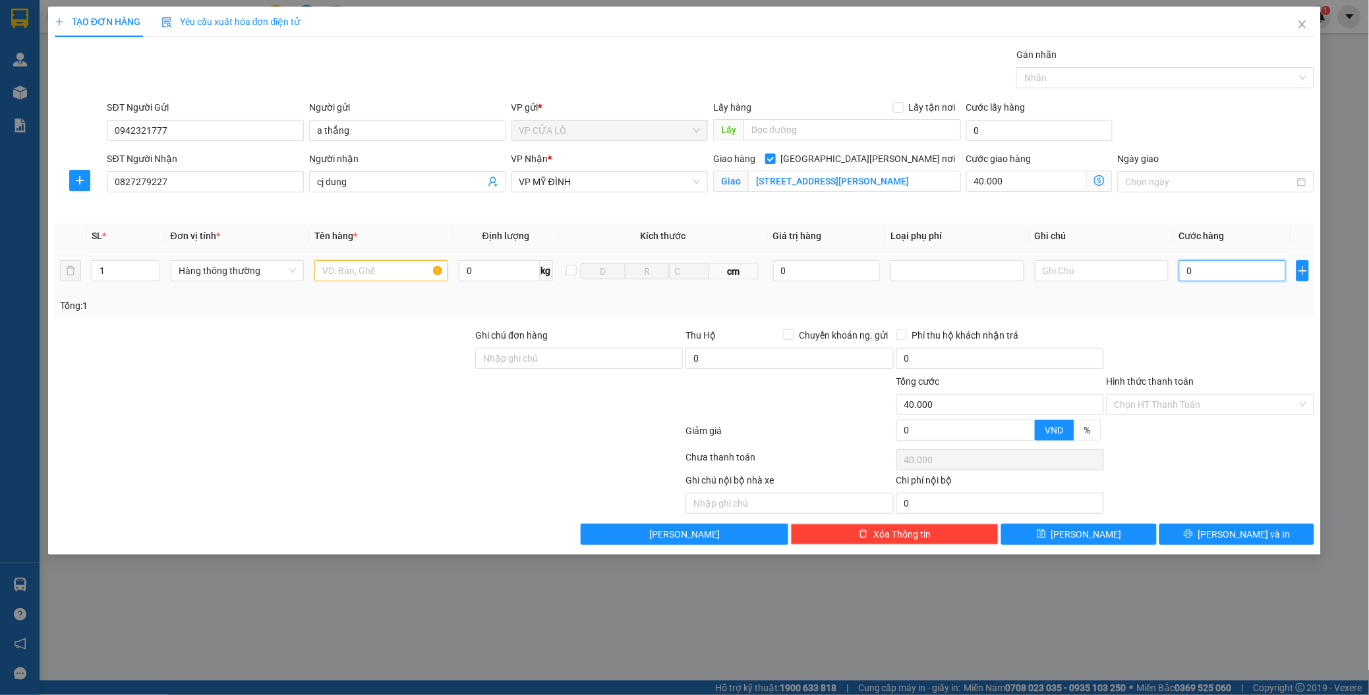
type input "40.004"
type input "040"
type input "40.040"
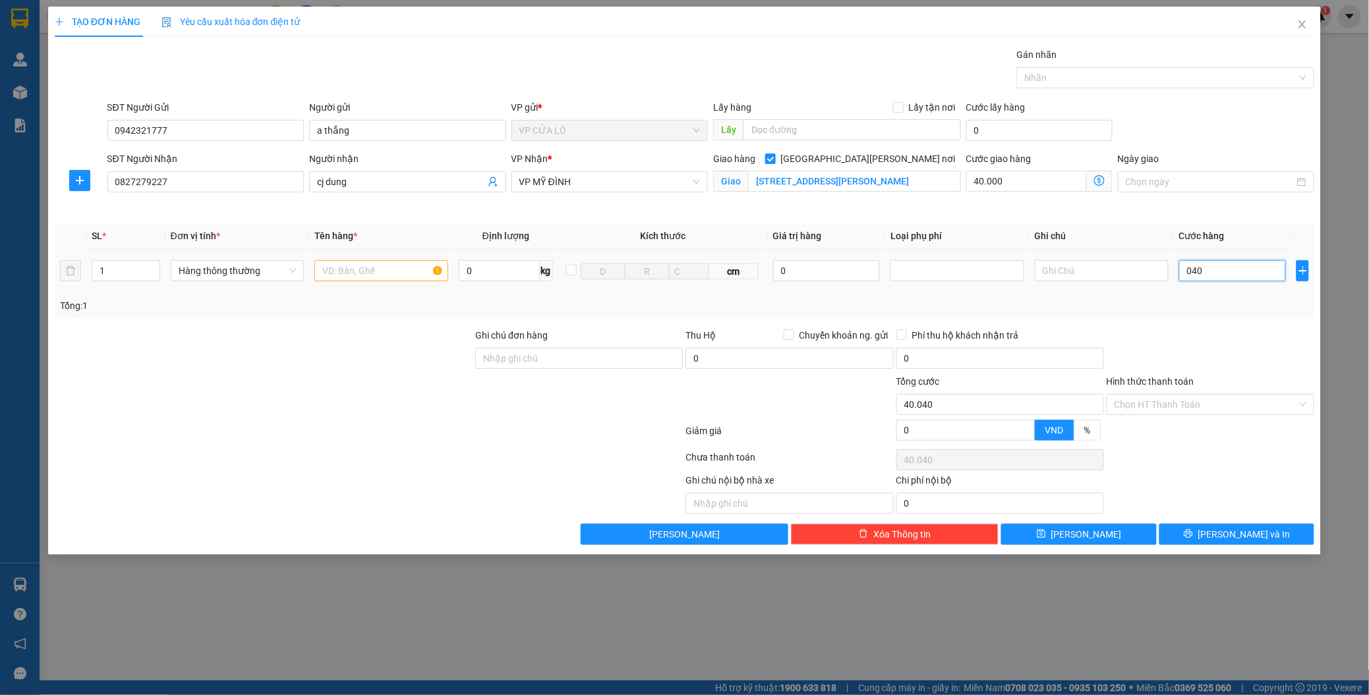
type input "0.400"
type input "40.400"
type input "04.000"
type input "44.000"
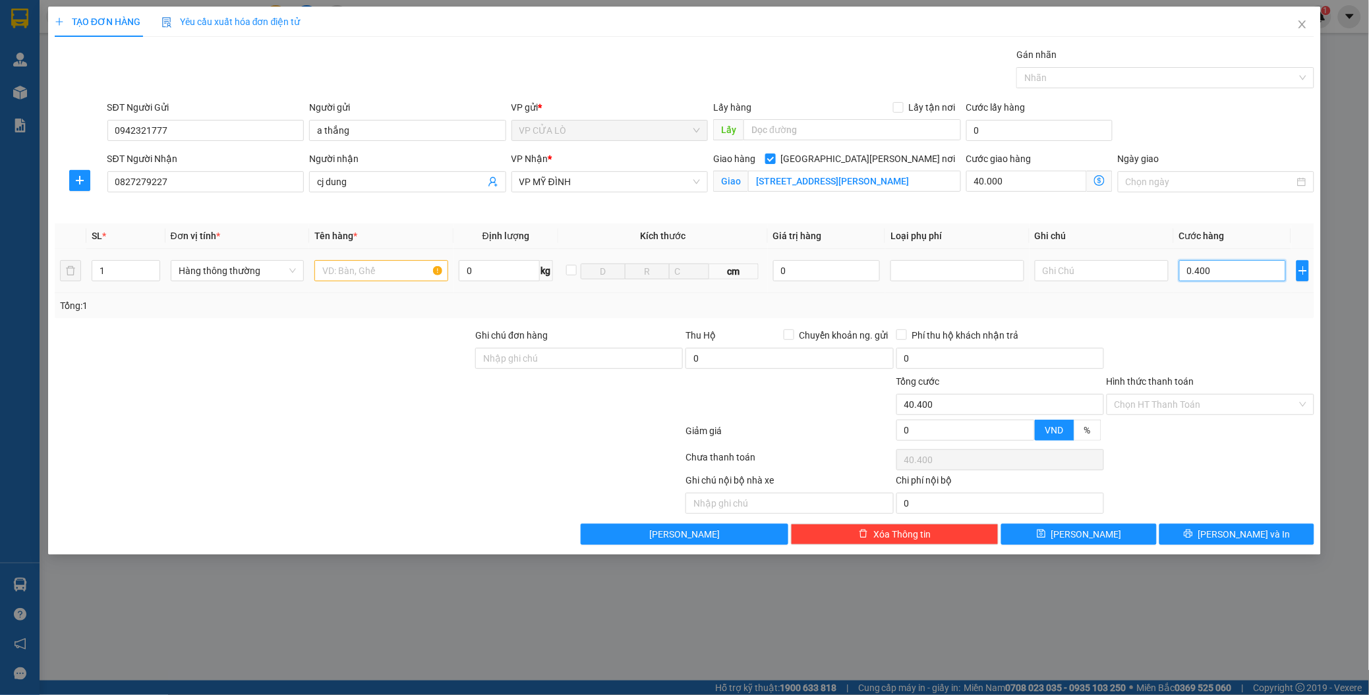
type input "44.000"
type input "040.000"
type input "80.000"
type input "40.000"
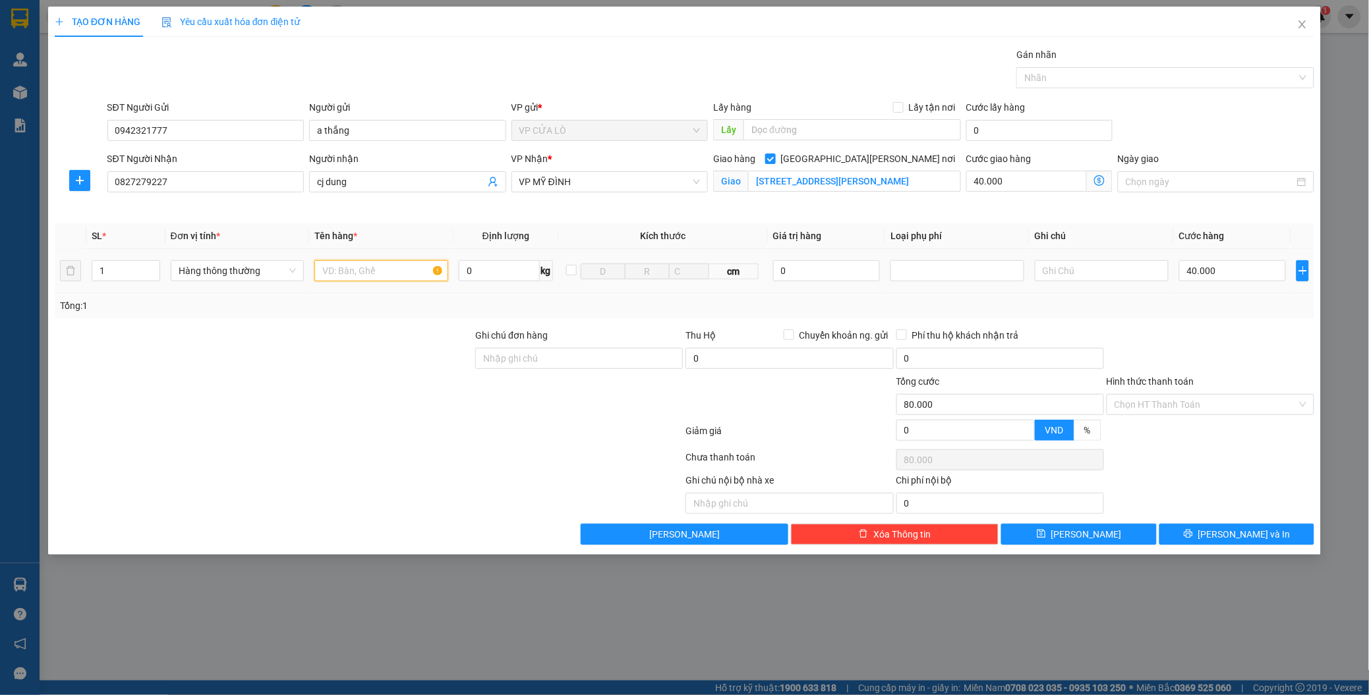
click at [334, 266] on input "text" at bounding box center [381, 270] width 134 height 21
type input "mật ong"
click at [1233, 534] on span "[PERSON_NAME] và In" at bounding box center [1244, 534] width 92 height 14
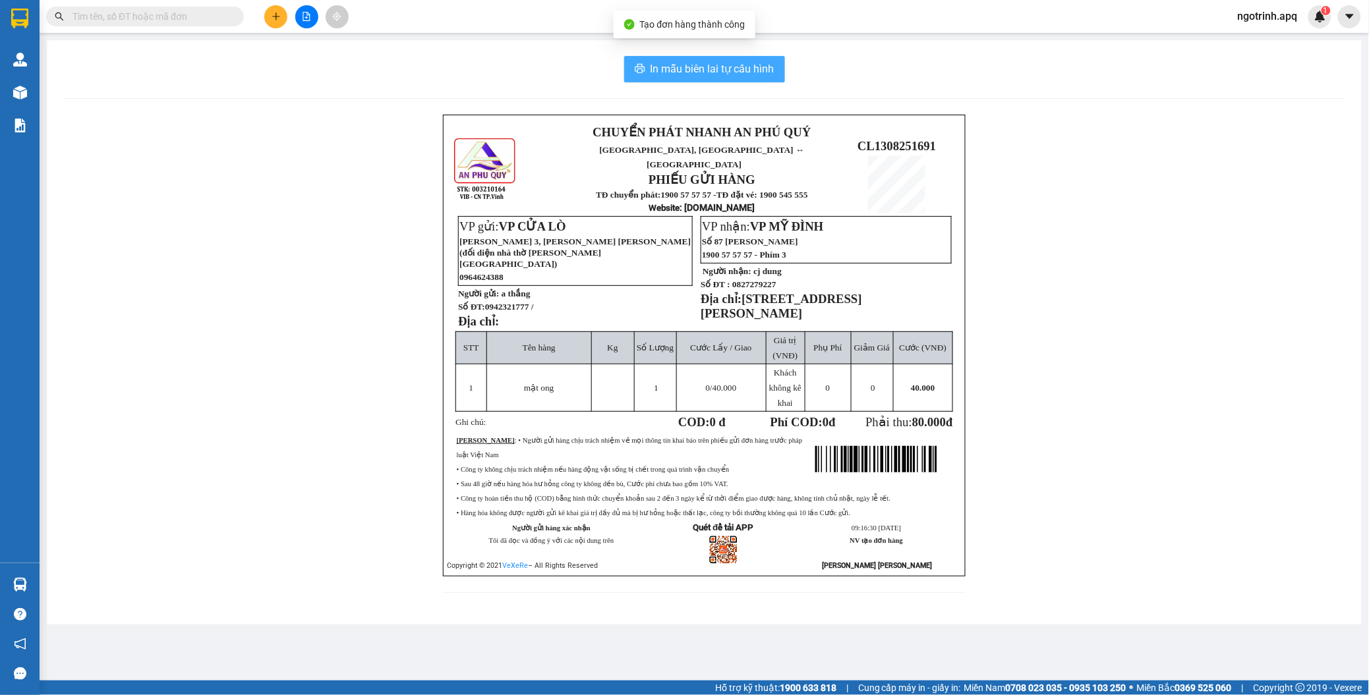
click at [717, 68] on span "In mẫu biên lai tự cấu hình" at bounding box center [712, 69] width 124 height 16
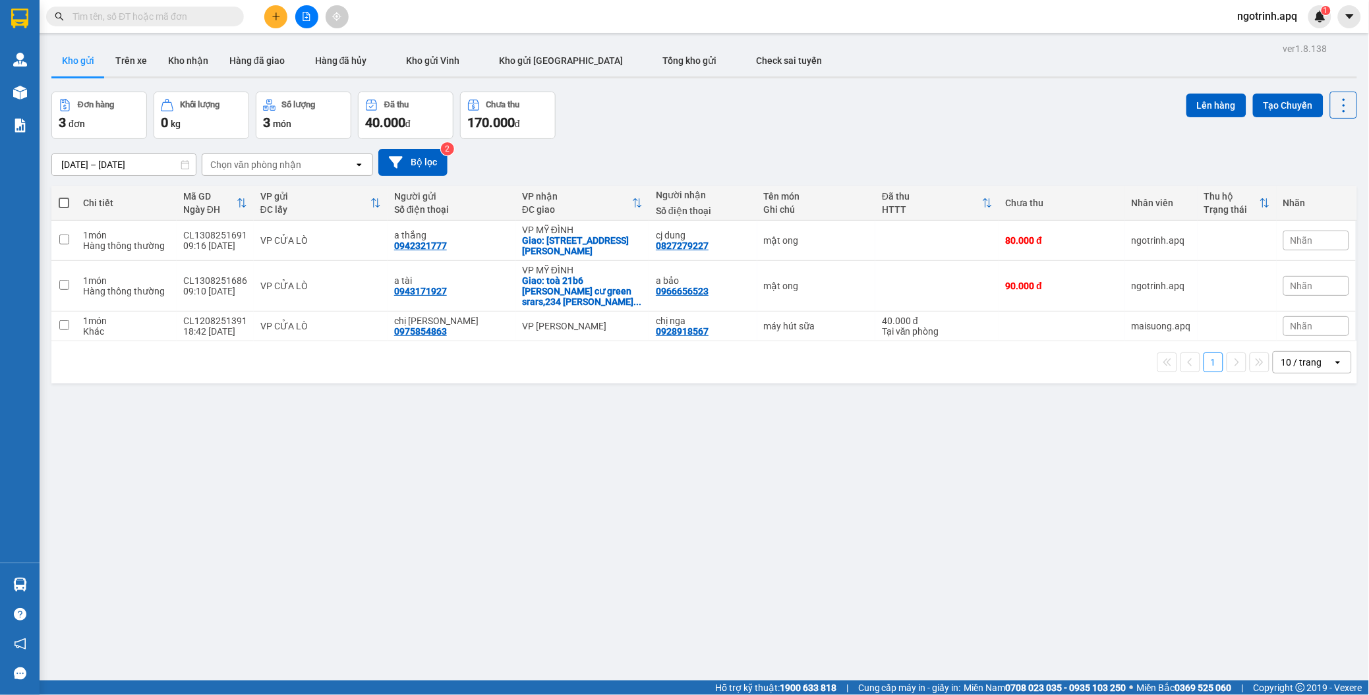
click at [266, 161] on div "Chọn văn phòng nhận" at bounding box center [255, 164] width 91 height 13
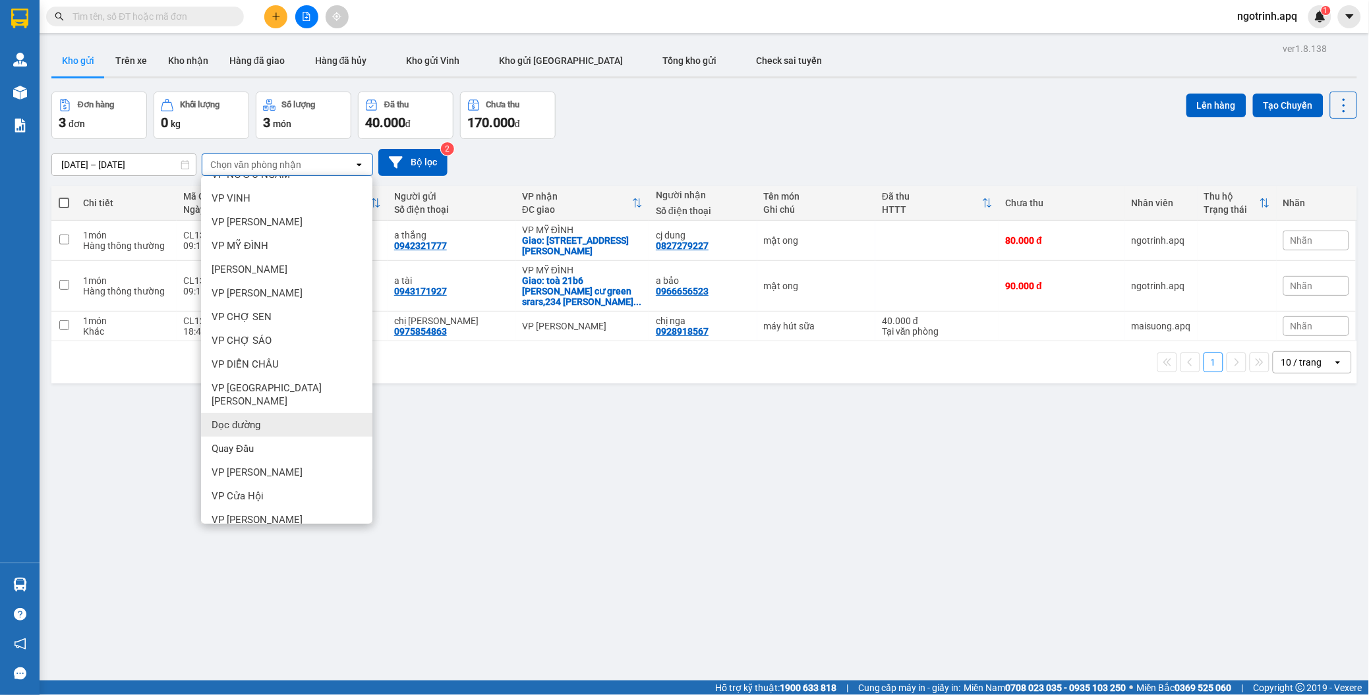
scroll to position [66, 0]
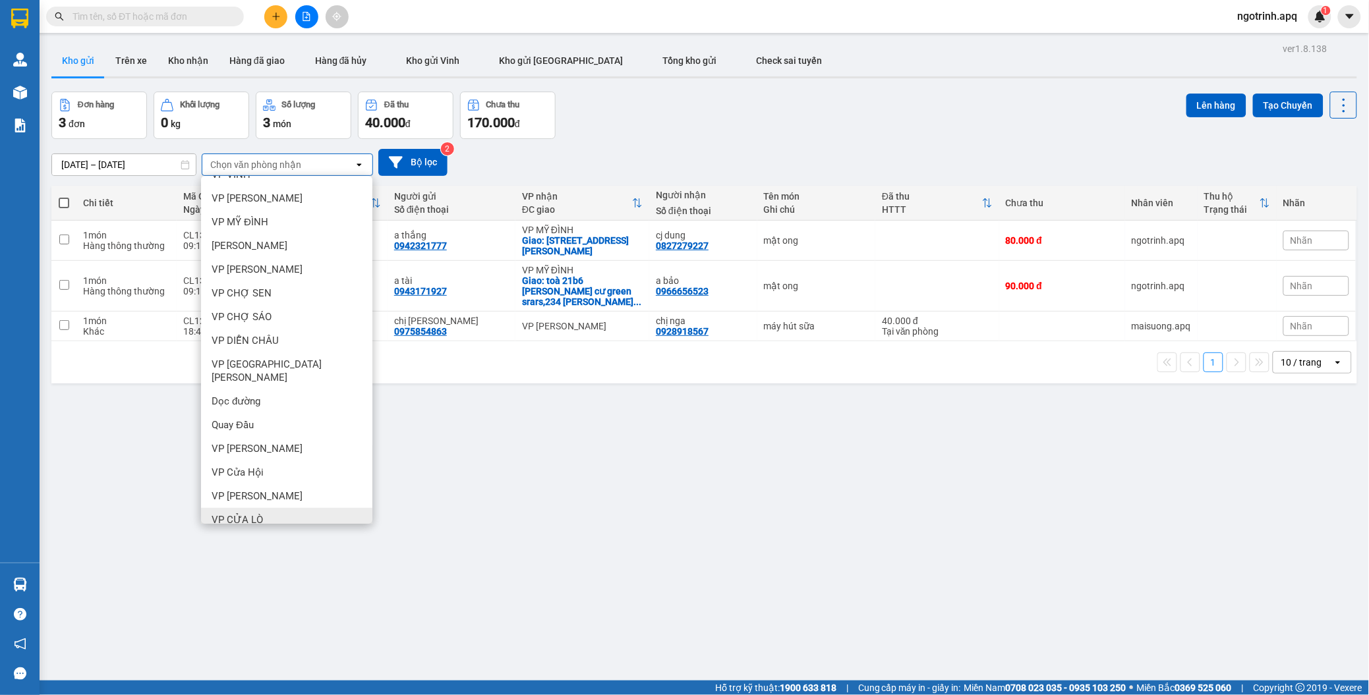
click at [258, 513] on span "VP CỬA LÒ" at bounding box center [237, 519] width 51 height 13
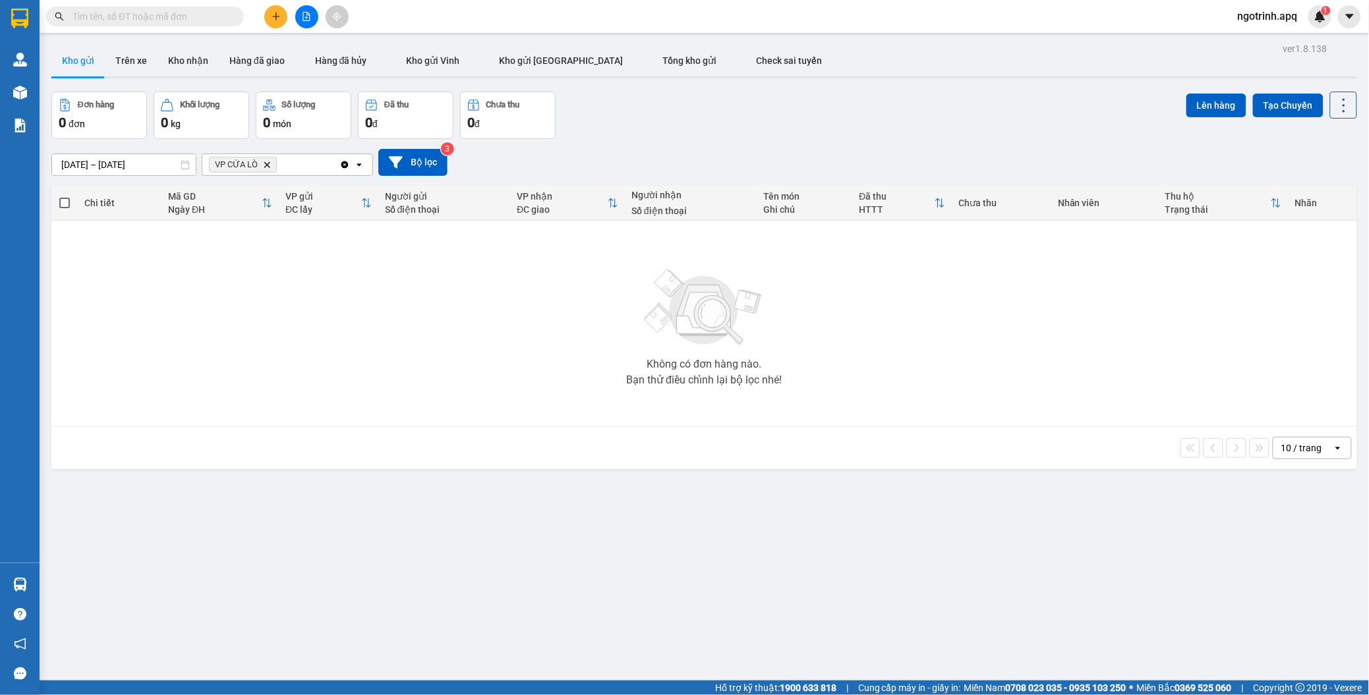
click at [266, 165] on icon "VP CỬA LÒ, close by backspace" at bounding box center [267, 164] width 6 height 6
